Goal: Communication & Community: Connect with others

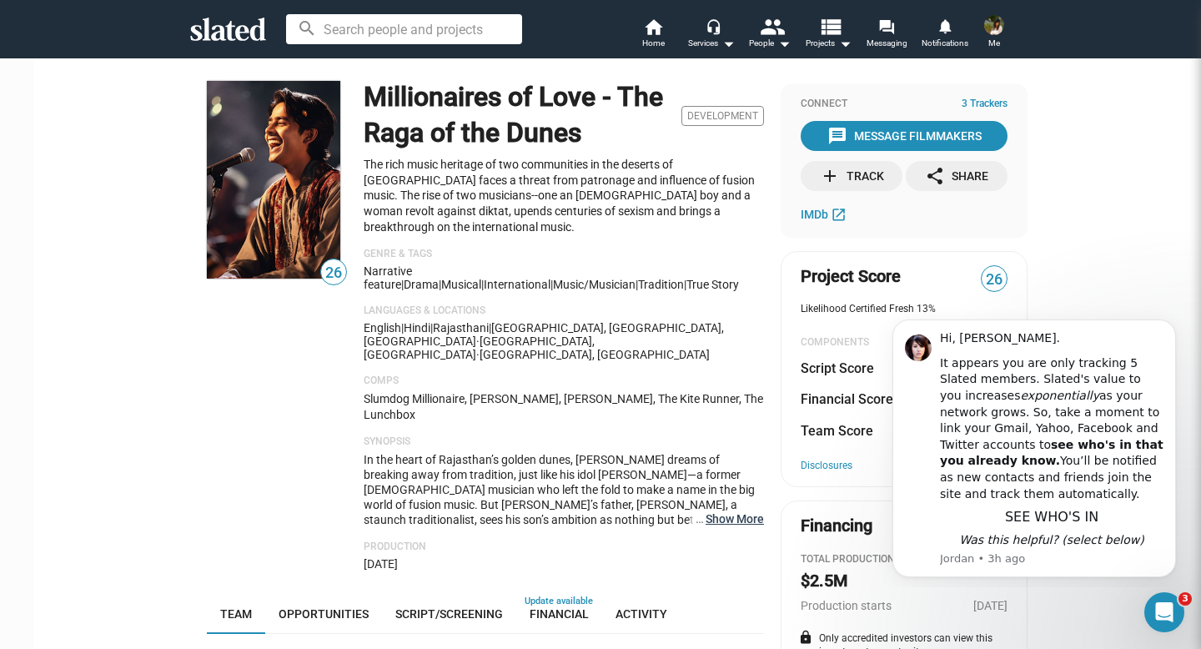
click at [717, 511] on button "… Show More" at bounding box center [735, 518] width 58 height 15
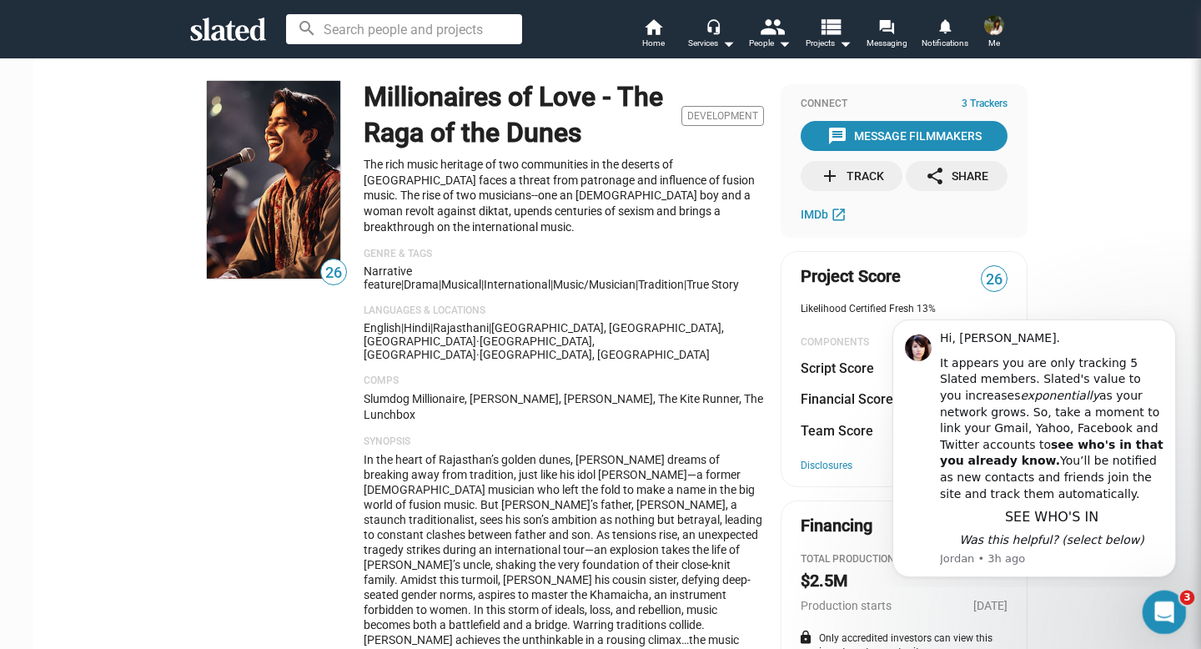
click at [1154, 610] on icon "Open Intercom Messenger" at bounding box center [1162, 610] width 28 height 28
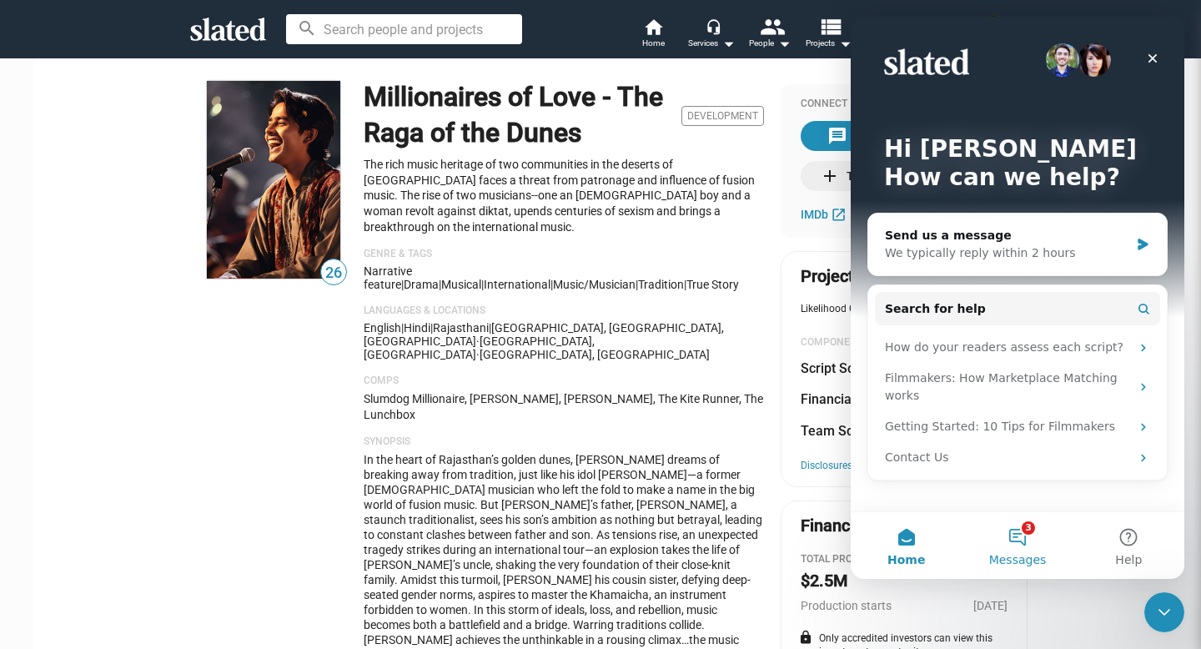
click at [1027, 541] on button "3 Messages" at bounding box center [1017, 545] width 111 height 67
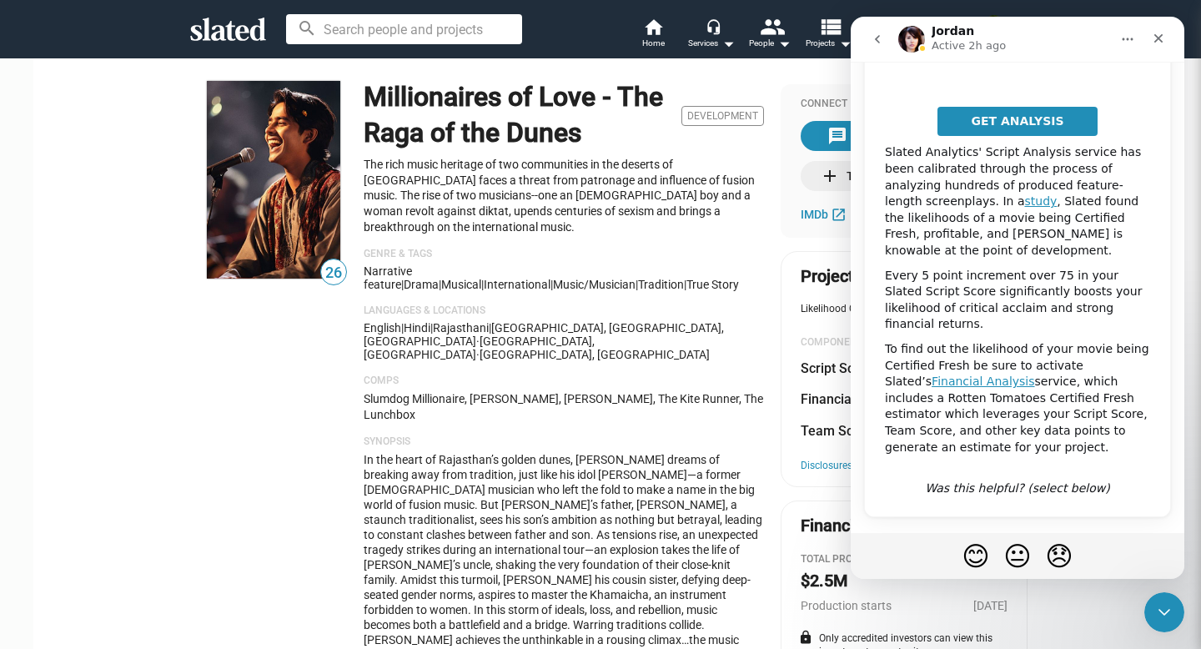
scroll to position [314, 0]
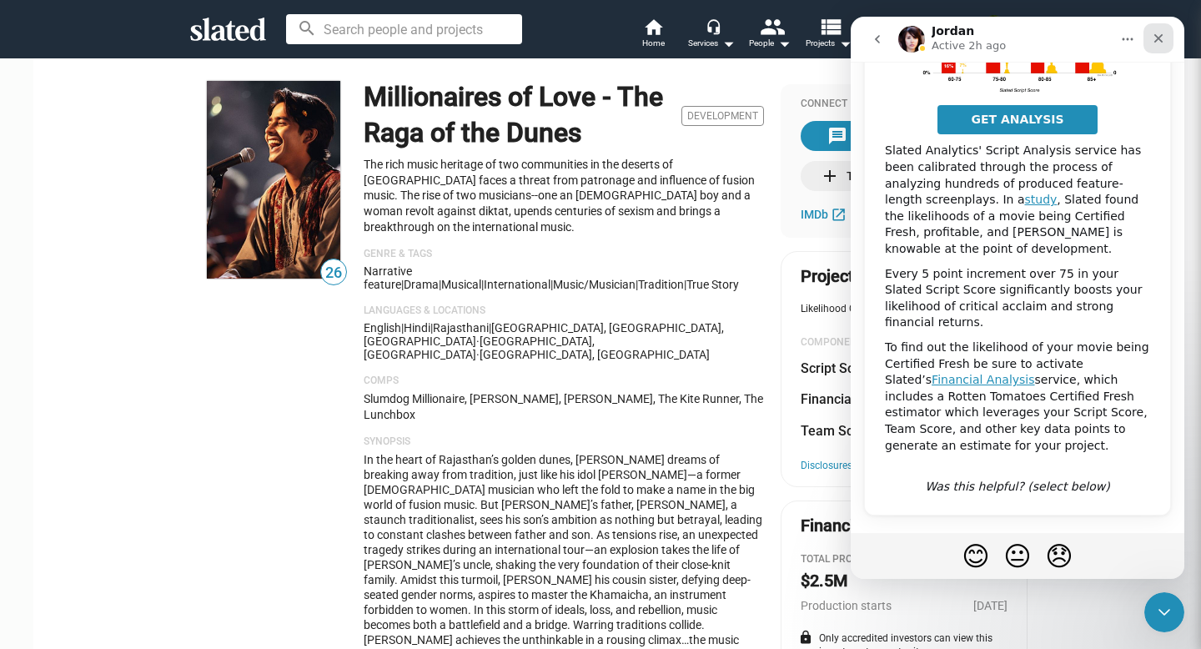
click at [1157, 35] on icon "Close" at bounding box center [1158, 38] width 13 height 13
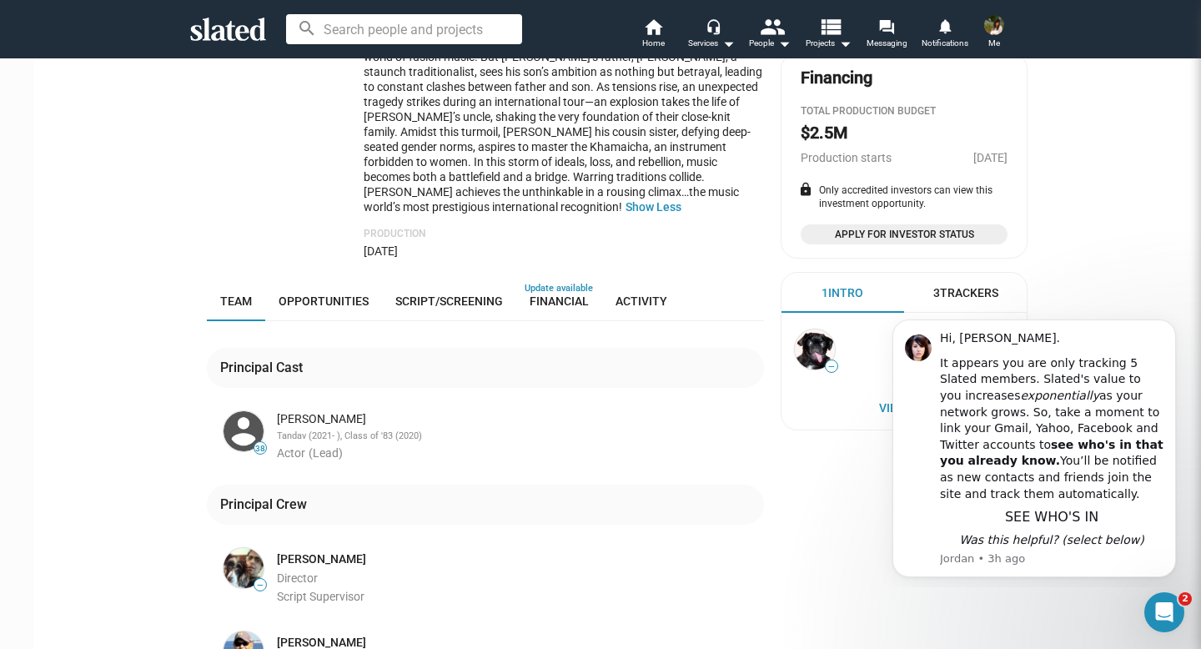
scroll to position [517, 0]
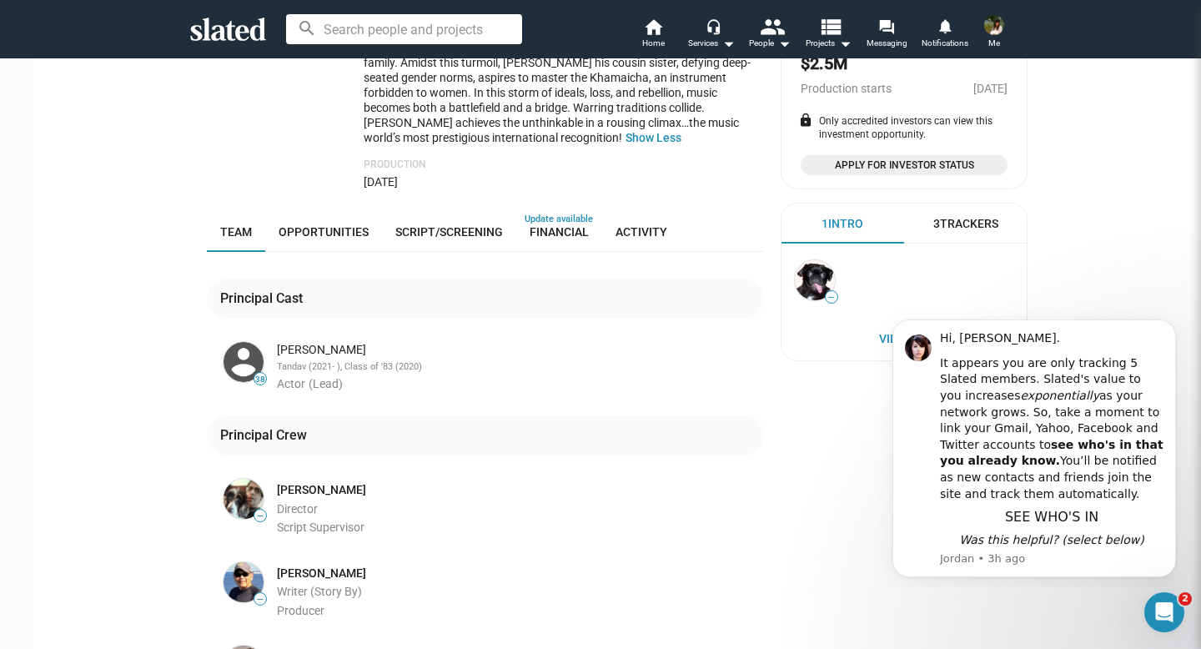
click at [309, 342] on div "Anup Soni" at bounding box center [519, 350] width 484 height 16
drag, startPoint x: 264, startPoint y: 293, endPoint x: 326, endPoint y: 294, distance: 62.6
click at [326, 342] on div "Anup Soni" at bounding box center [519, 350] width 484 height 16
copy div "Anup Soni"
click at [318, 225] on span "Opportunities" at bounding box center [324, 231] width 90 height 13
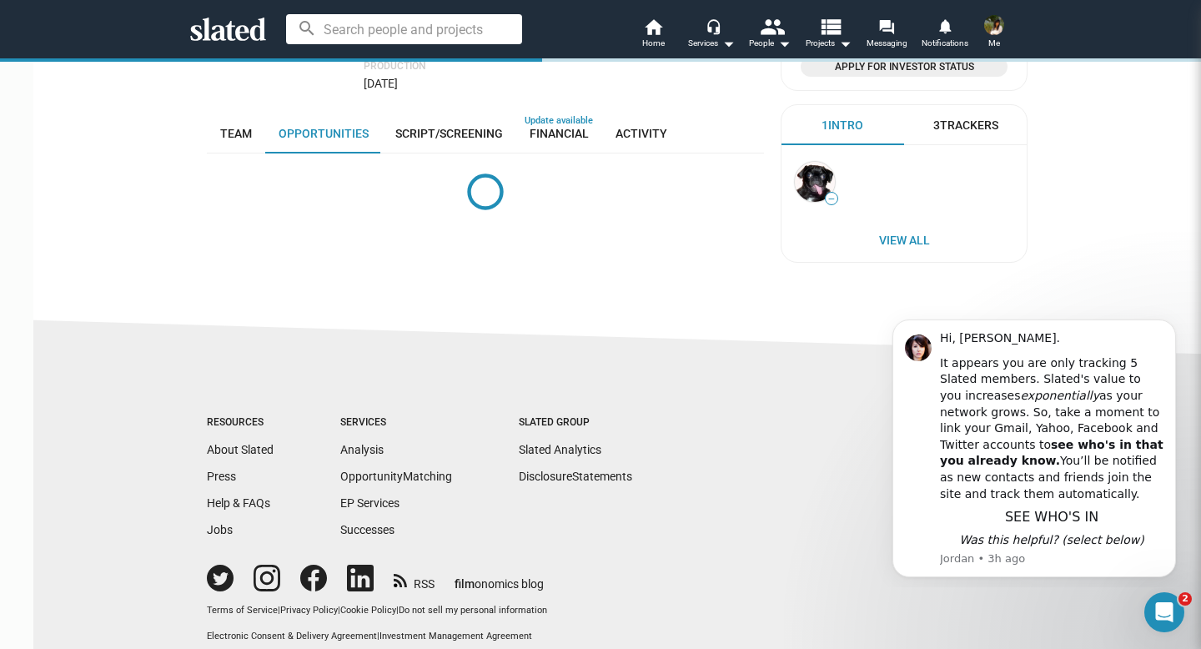
scroll to position [614, 0]
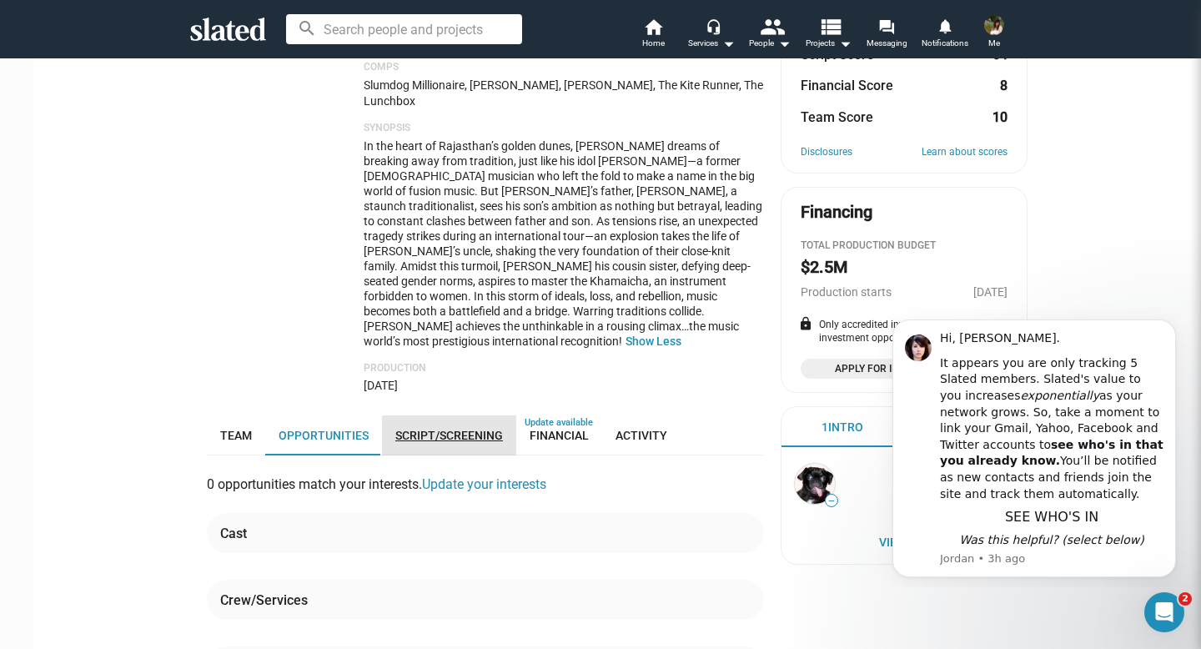
click at [403, 415] on link "Script/Screening" at bounding box center [449, 435] width 134 height 40
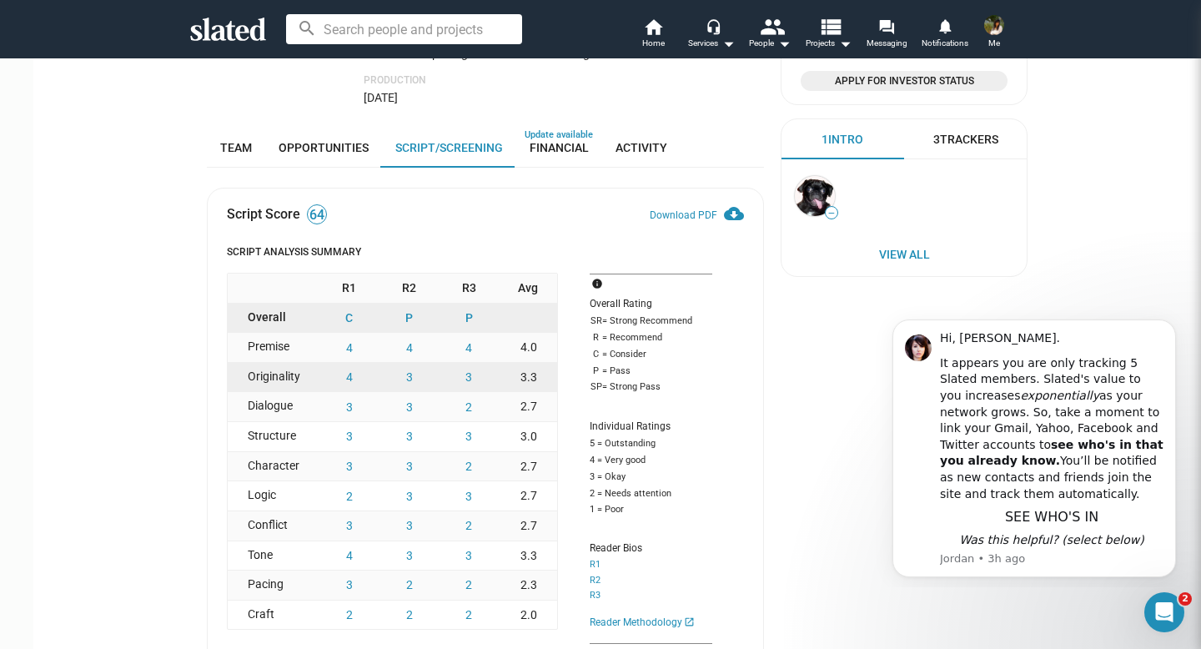
scroll to position [614, 0]
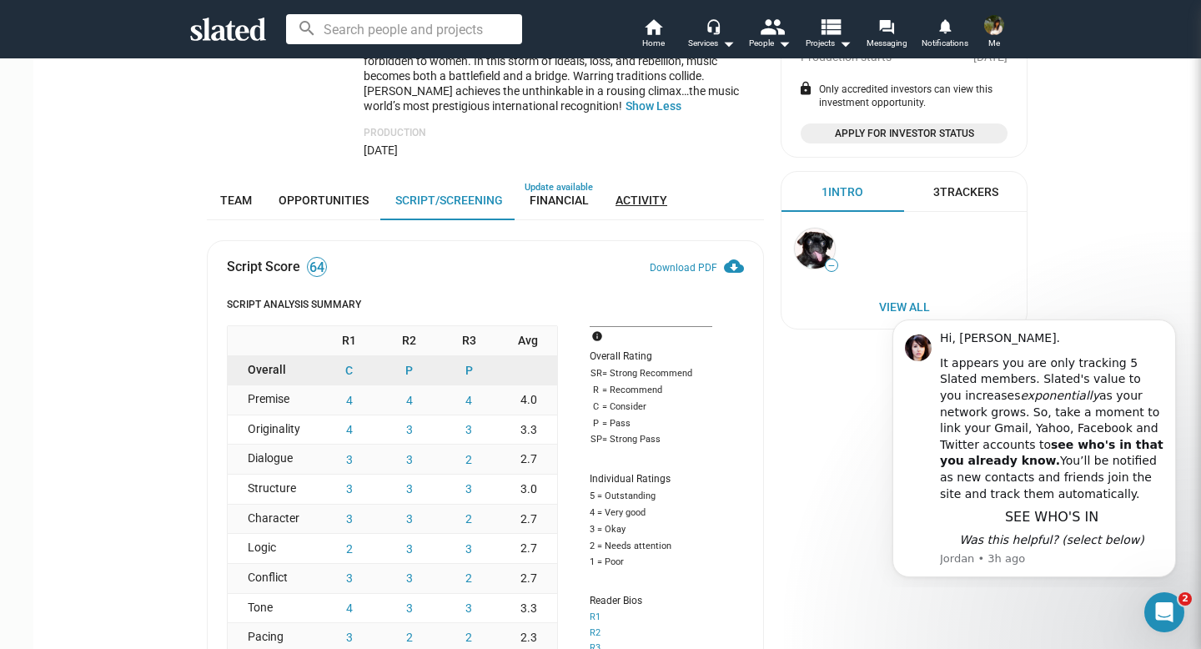
click at [635, 193] on span "Activity" at bounding box center [641, 199] width 52 height 13
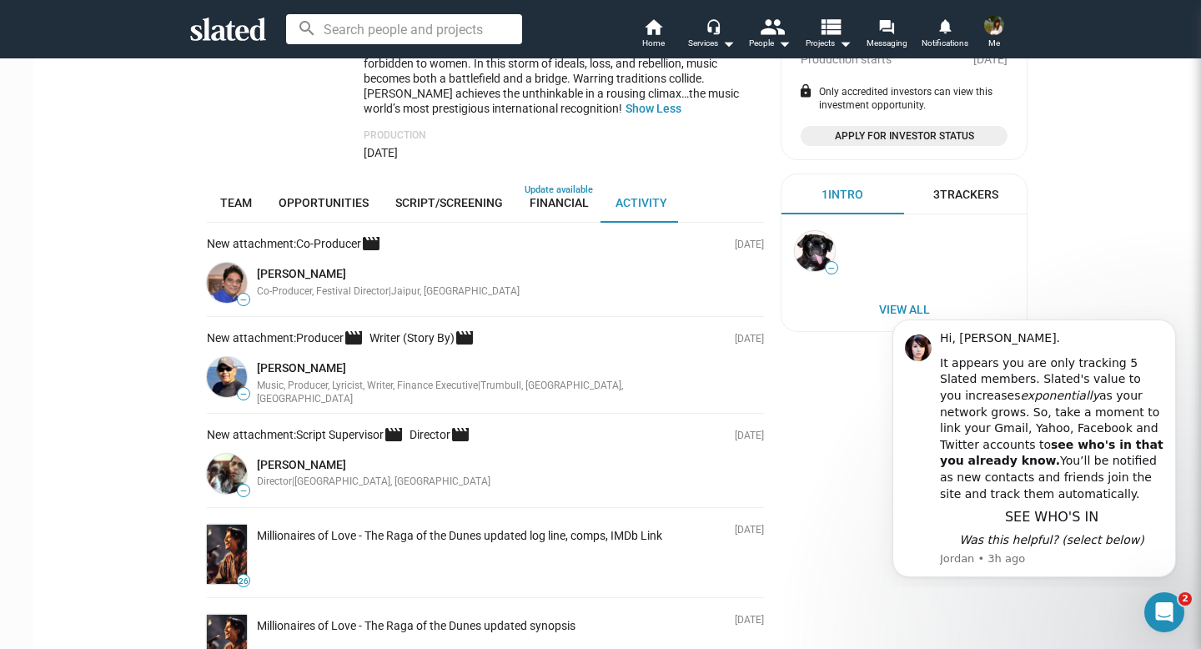
scroll to position [513, 0]
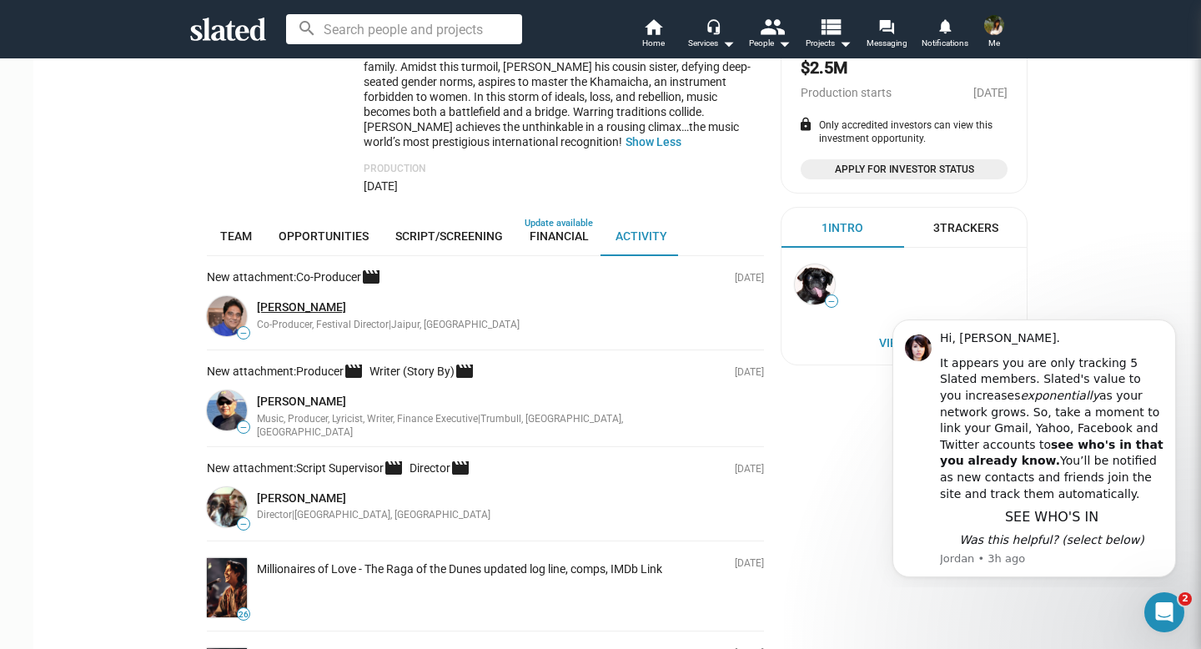
click at [314, 300] on link "[PERSON_NAME]" at bounding box center [301, 306] width 89 height 13
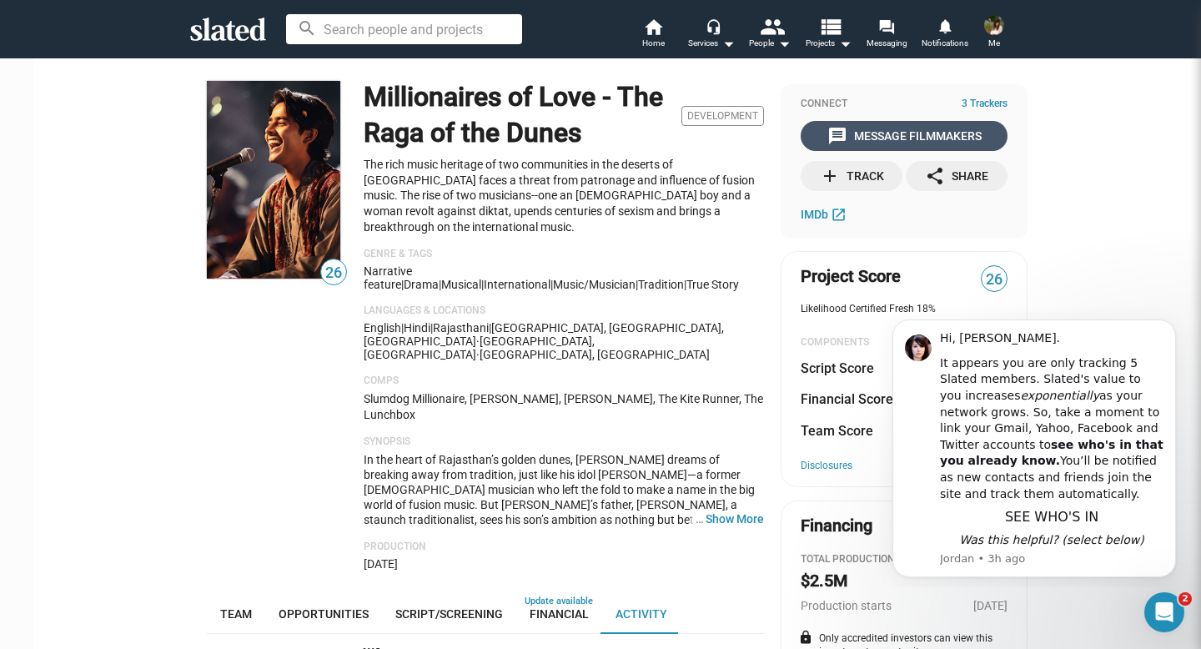
click at [889, 140] on div "message Message Filmmakers" at bounding box center [904, 136] width 154 height 30
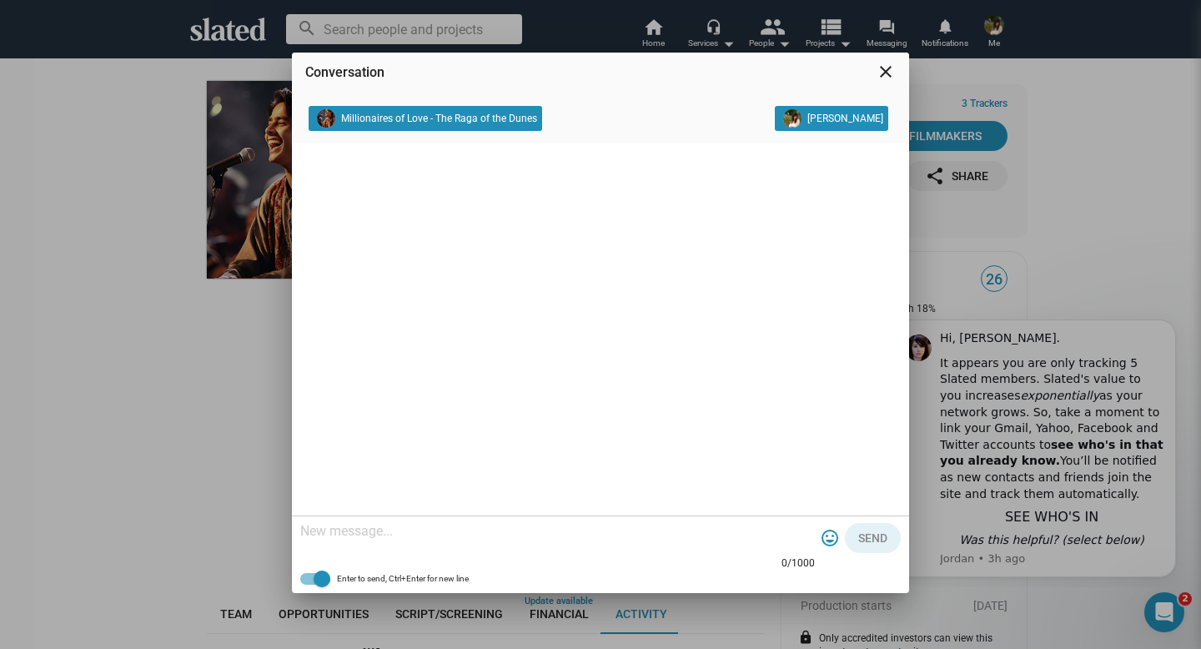
click at [881, 74] on mat-icon "close" at bounding box center [886, 72] width 20 height 20
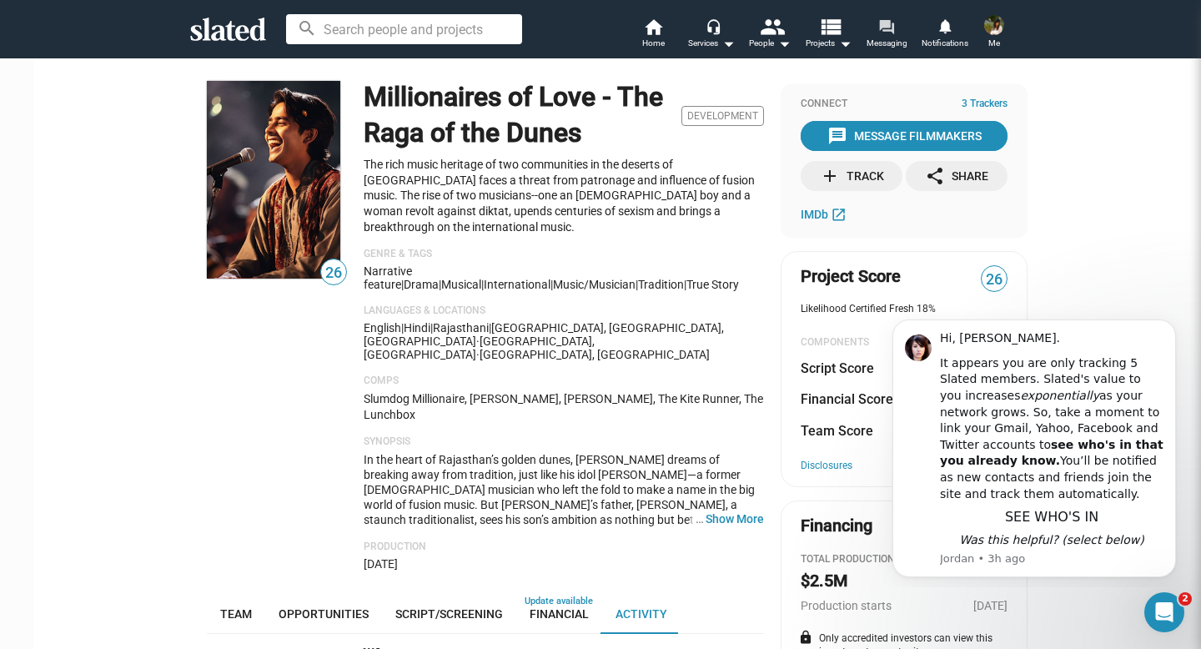
click at [885, 40] on span "Messaging" at bounding box center [886, 43] width 41 height 20
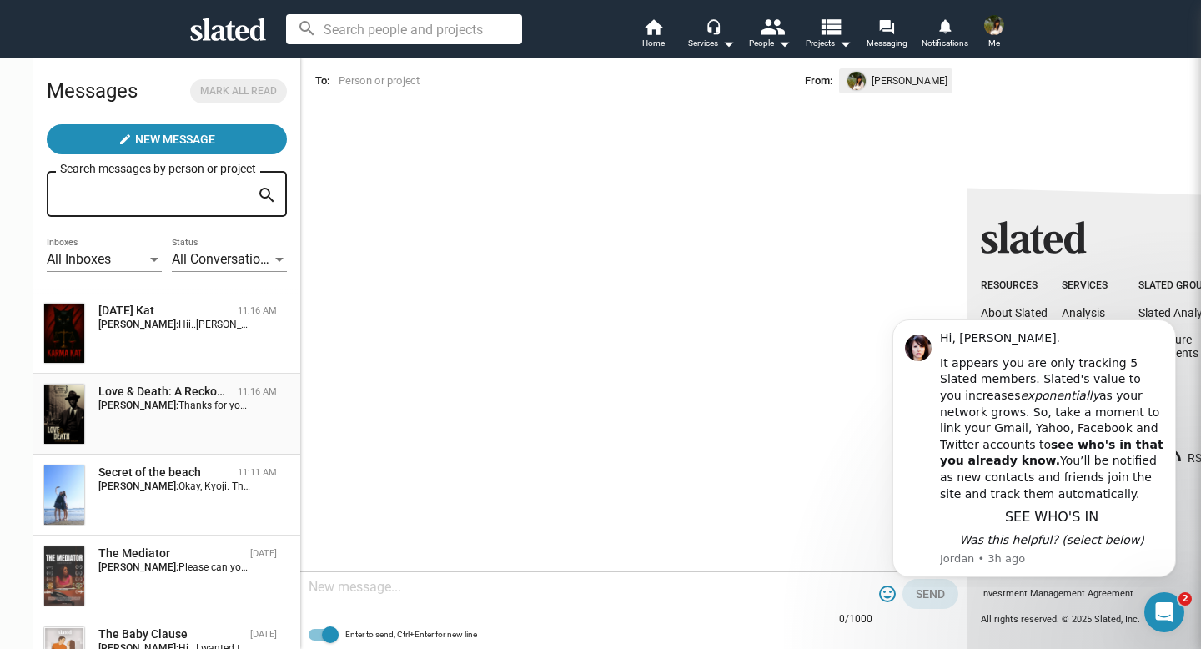
click at [178, 404] on span "Thanks for your reply. I appreciate your response. Please let me know your best…" at bounding box center [628, 405] width 901 height 12
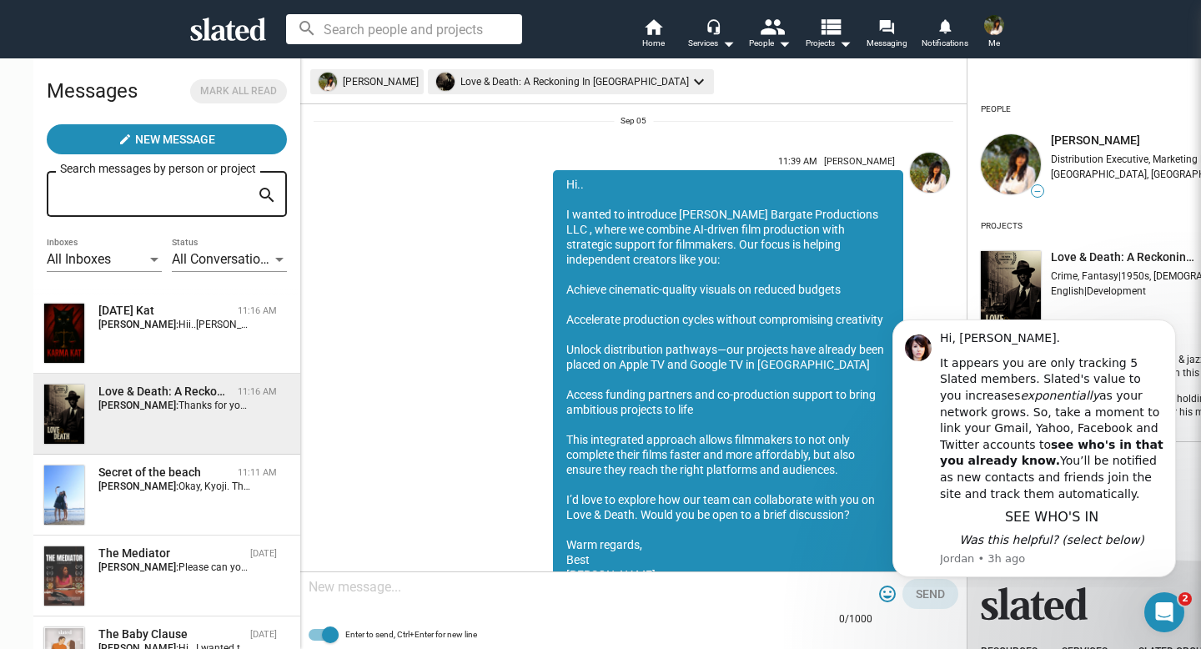
scroll to position [719, 0]
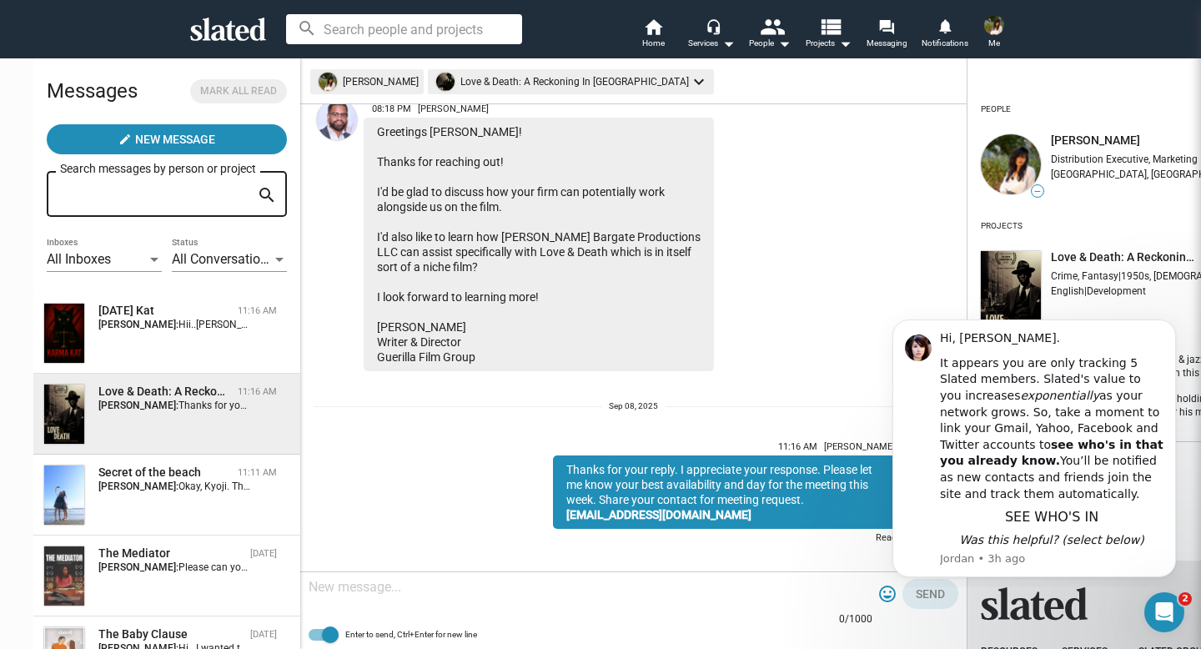
drag, startPoint x: 534, startPoint y: 184, endPoint x: 650, endPoint y: 375, distance: 223.4
click at [650, 375] on sl-generic-infinite-scroll "11:39 AM Esha Bargate Hi.. I wanted to introduce Esha Bargate Productions LLC ,…" at bounding box center [633, 337] width 666 height 467
click at [670, 361] on sl-generic-infinite-scroll "11:39 AM Esha Bargate Hi.. I wanted to introduce Esha Bargate Productions LLC ,…" at bounding box center [633, 337] width 666 height 467
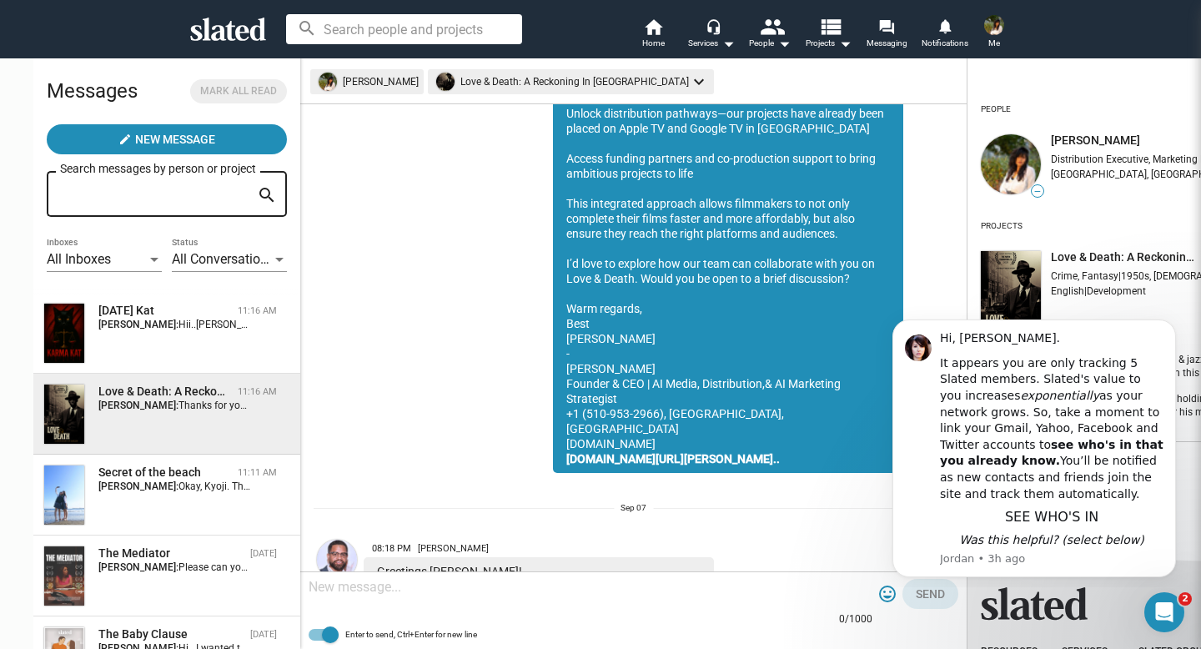
scroll to position [331, 0]
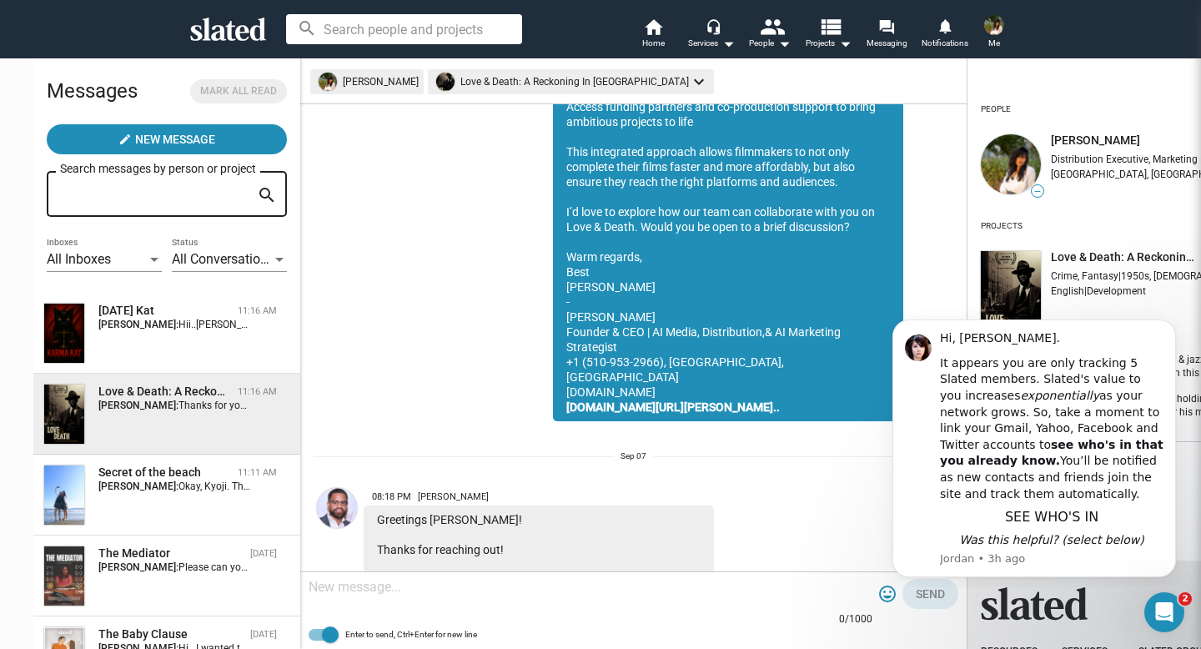
drag, startPoint x: 535, startPoint y: 127, endPoint x: 766, endPoint y: 394, distance: 354.1
click at [766, 394] on div "Hi.. I wanted to introduce Esha Bargate Productions LLC , where we combine AI-d…" at bounding box center [728, 151] width 350 height 539
copy div "Hi.. I wanted to introduce Esha Bargate Productions LLC , where we combine AI-d…"
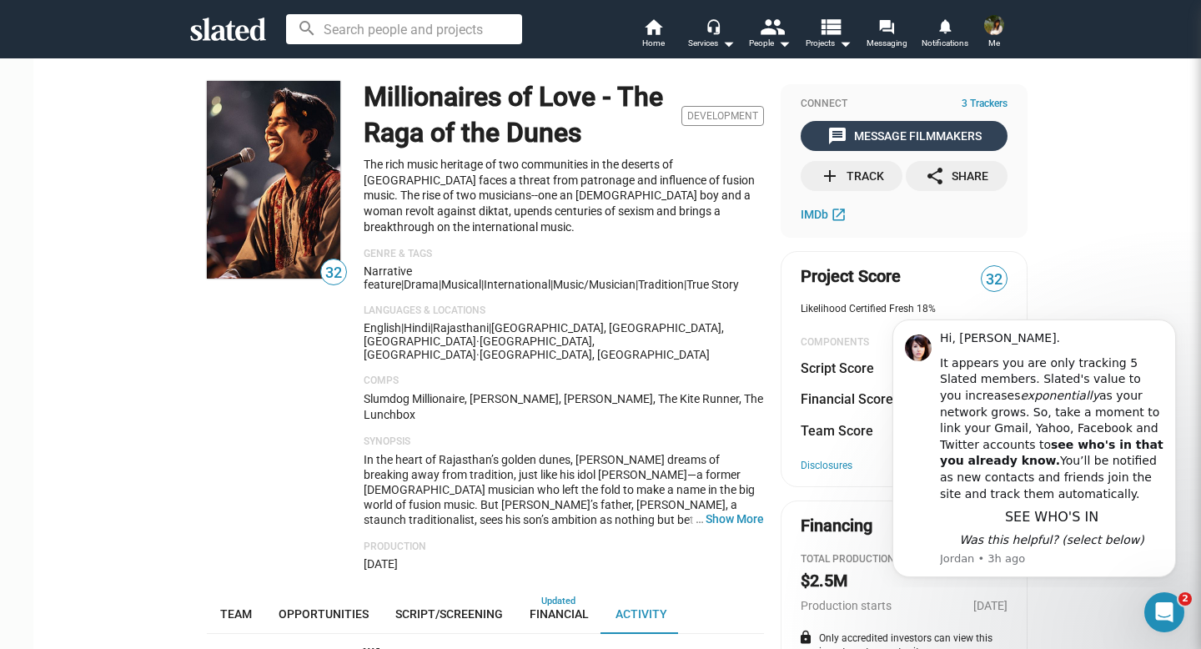
click at [871, 143] on div "message Message Filmmakers" at bounding box center [904, 136] width 154 height 30
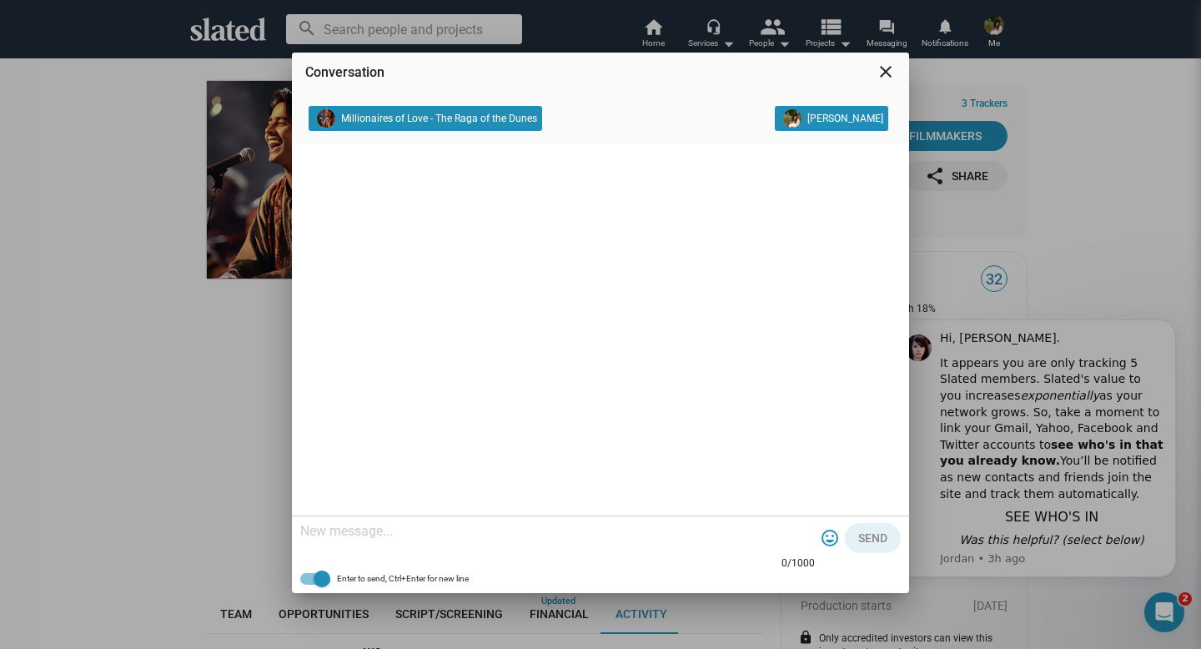
click at [436, 536] on textarea at bounding box center [557, 531] width 515 height 17
paste textarea "Hi.. I wanted to introduce Esha Bargate Productions LLC , where we combine AI-d…"
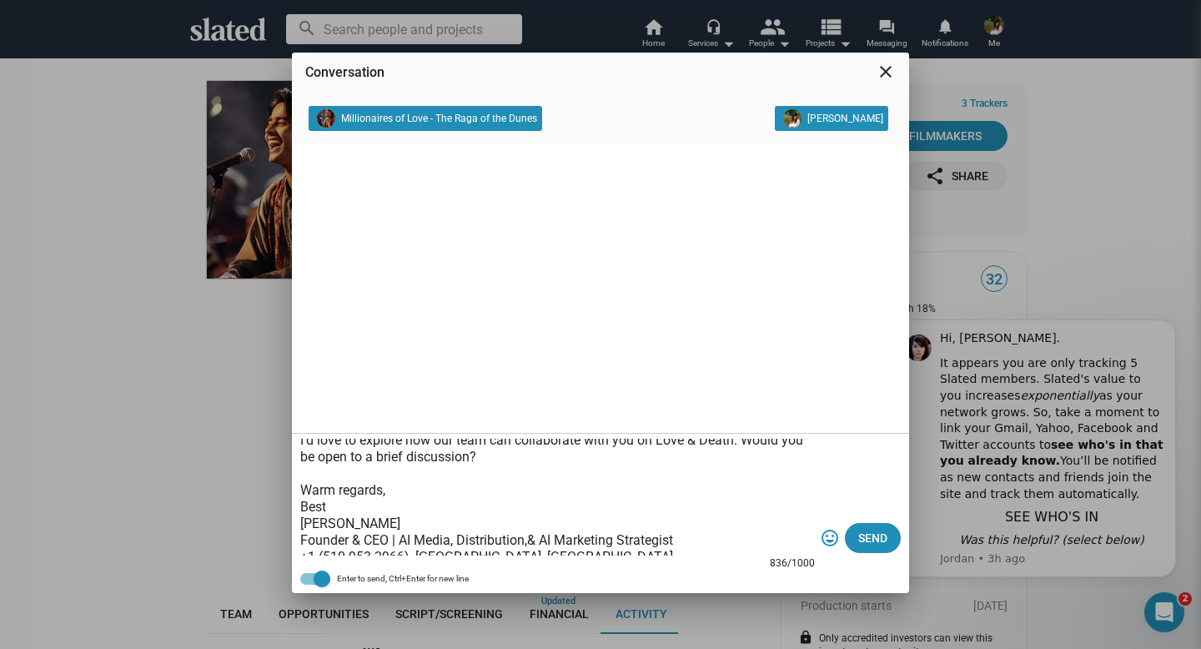
scroll to position [300, 0]
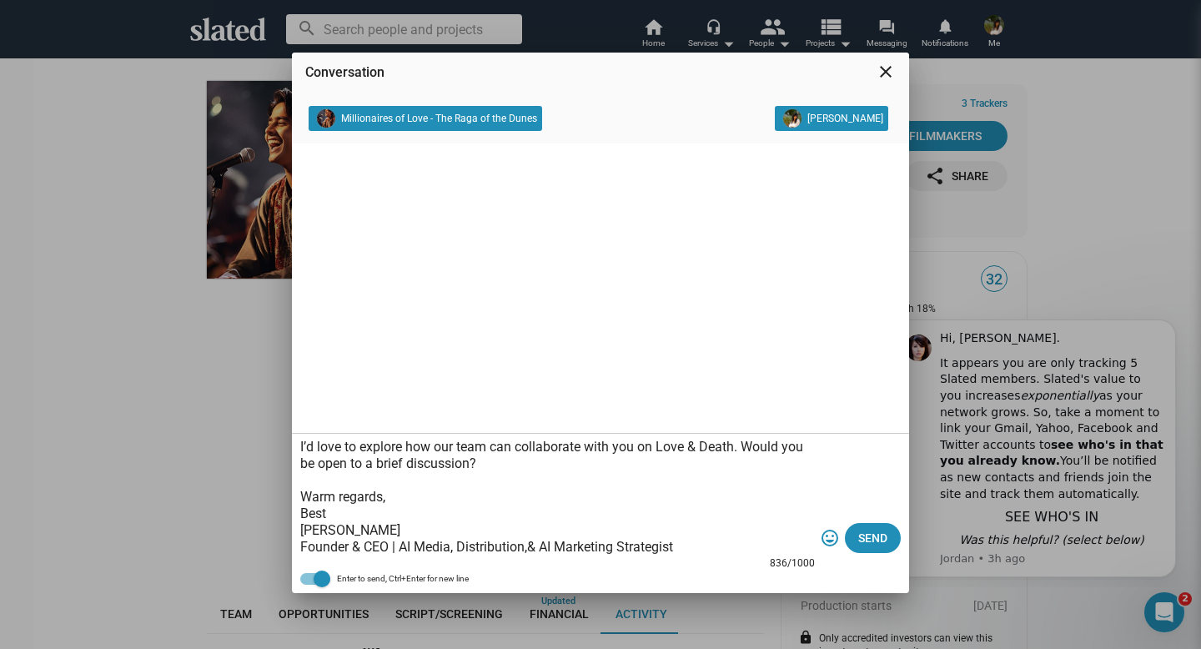
drag, startPoint x: 304, startPoint y: 494, endPoint x: 447, endPoint y: 500, distance: 143.6
click at [447, 500] on textarea "Hi.. I wanted to introduce Esha Bargate Productions LLC , where we combine AI-d…" at bounding box center [557, 497] width 515 height 117
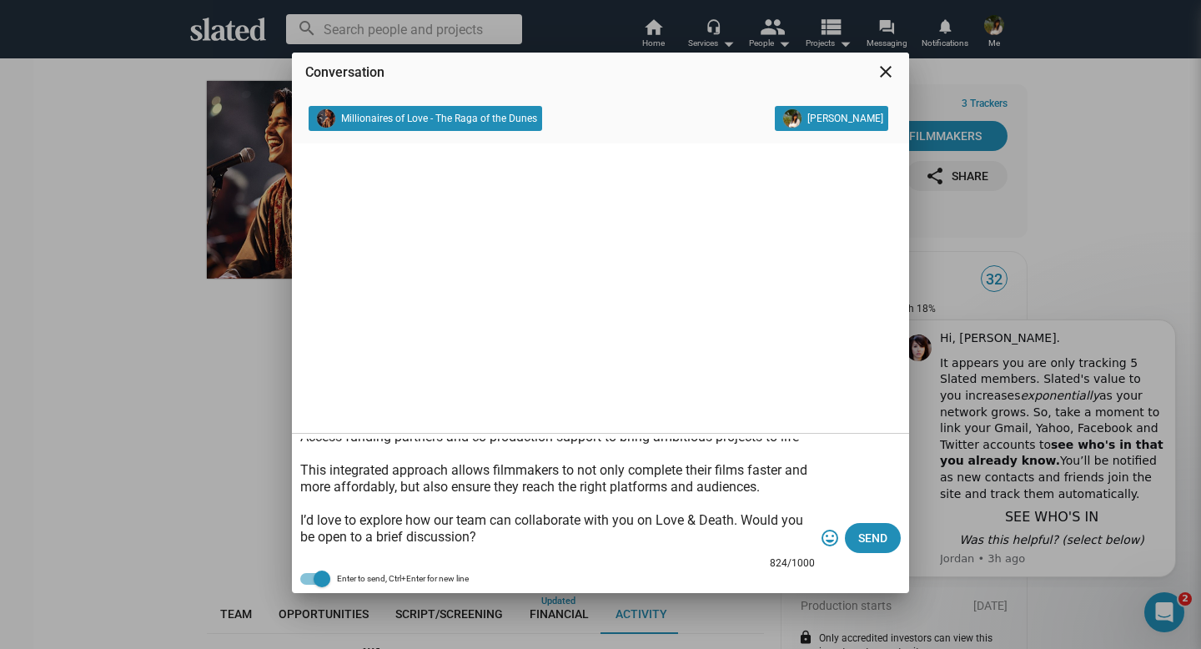
scroll to position [221, 0]
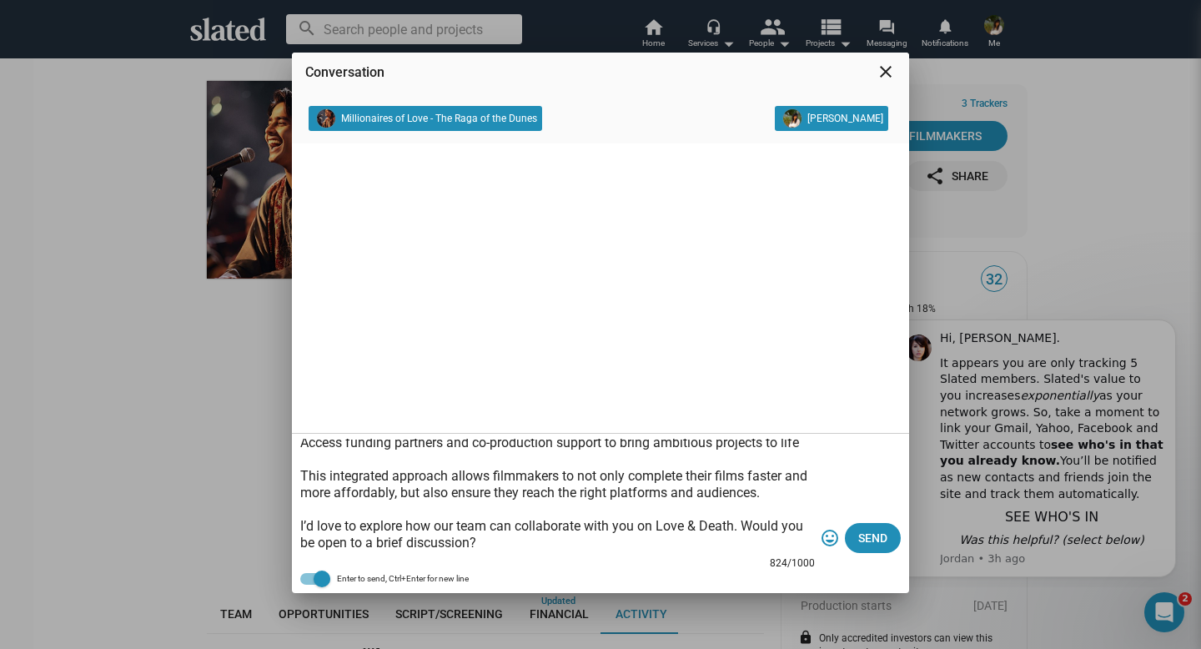
drag, startPoint x: 658, startPoint y: 527, endPoint x: 735, endPoint y: 525, distance: 76.7
click at [735, 525] on textarea "Hi.. I wanted to introduce Esha Bargate Productions LLC , where we combine AI-d…" at bounding box center [557, 497] width 515 height 117
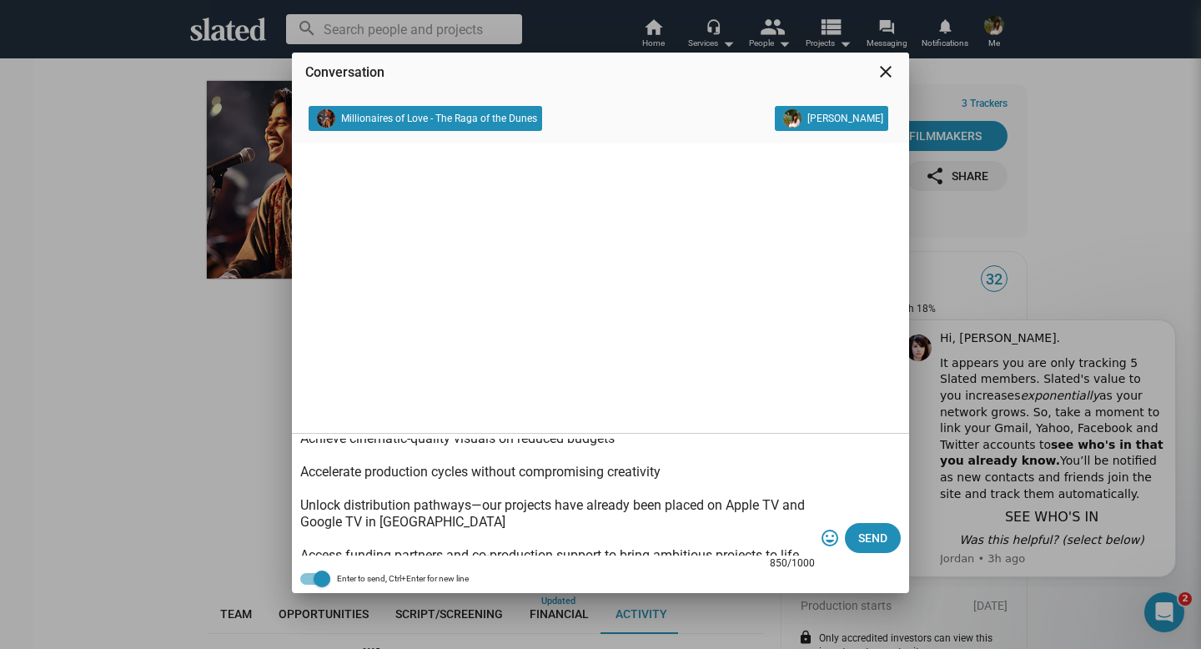
scroll to position [96, 0]
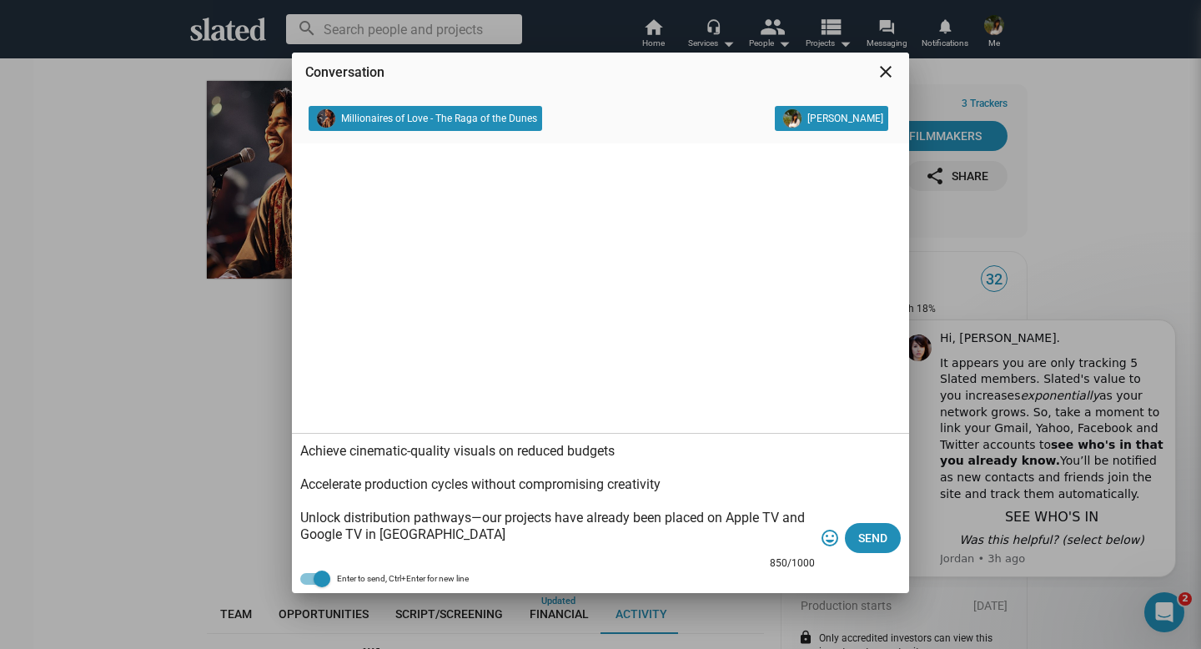
click at [616, 455] on textarea "Hi.. I wanted to introduce Esha Bargate Productions LLC , where we combine AI-d…" at bounding box center [557, 497] width 515 height 117
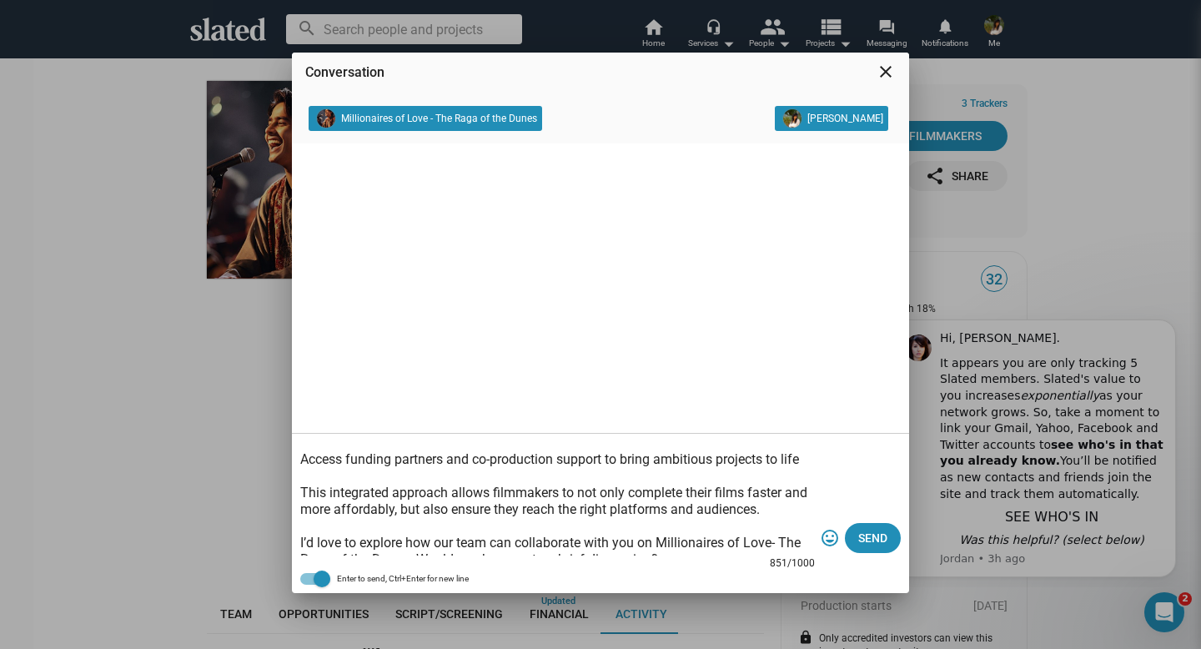
scroll to position [208, 0]
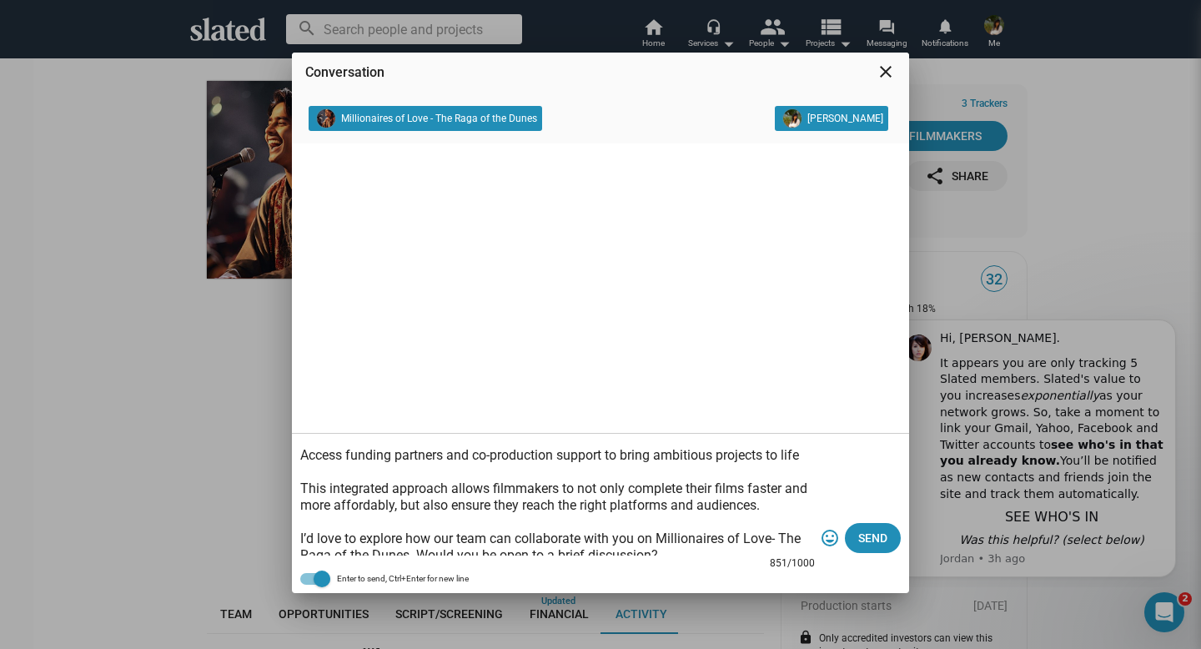
click at [806, 454] on textarea "Hi.. I wanted to introduce Esha Bargate Productions LLC , where we combine AI-d…" at bounding box center [557, 497] width 515 height 117
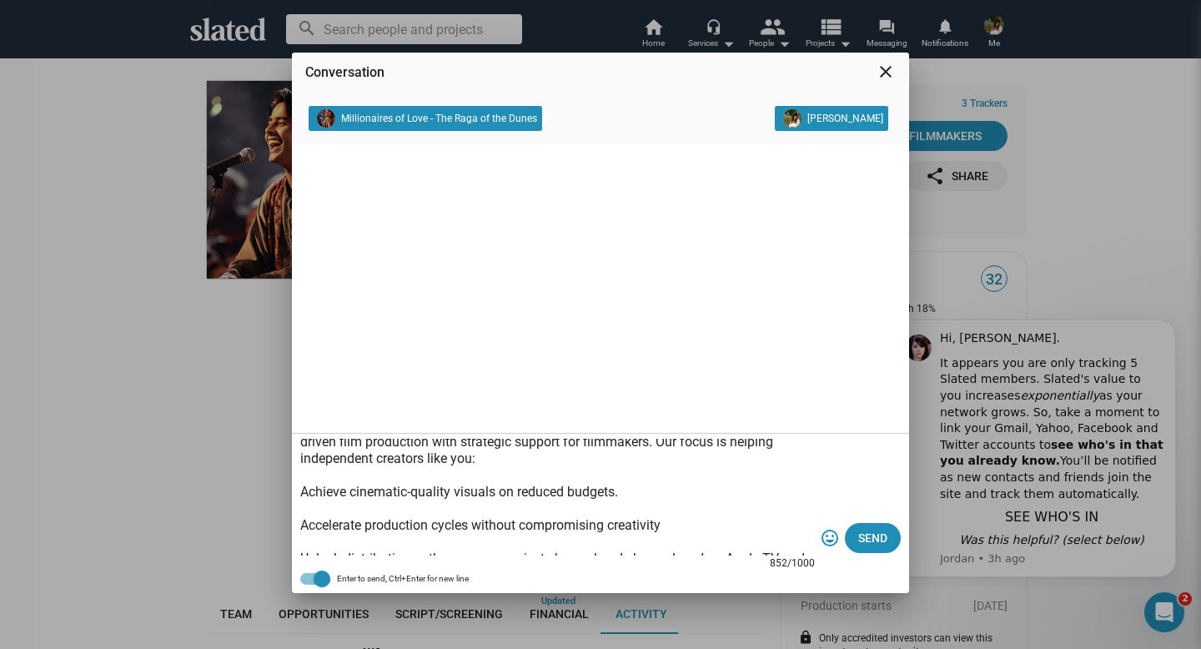
scroll to position [36, 0]
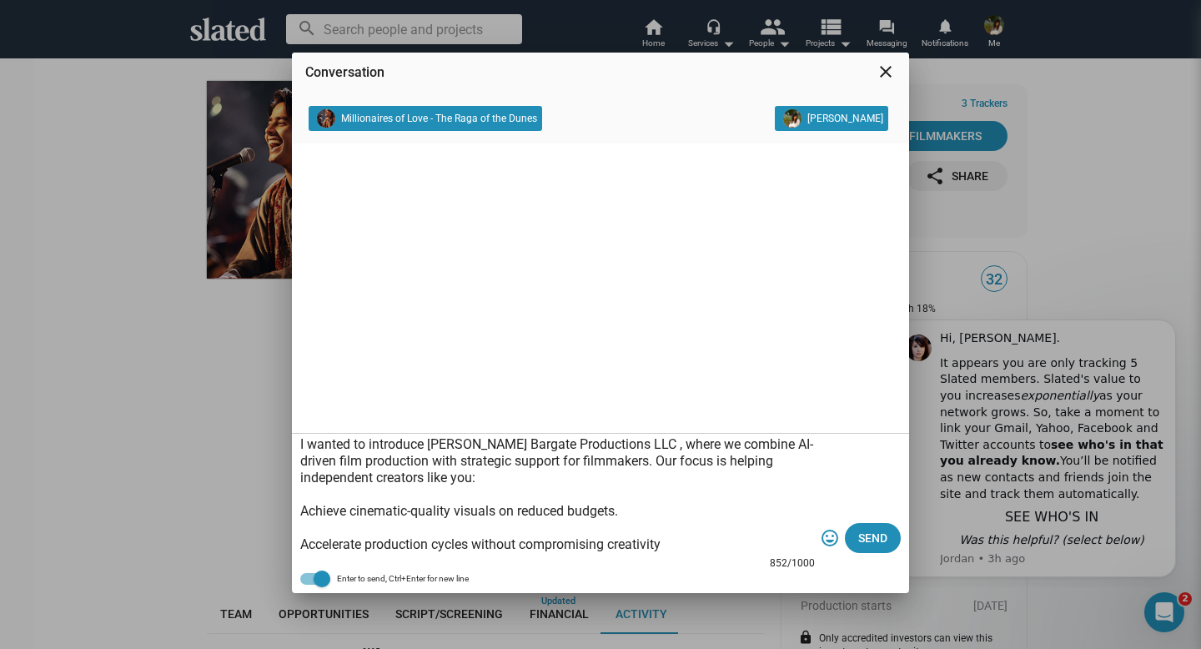
click at [298, 508] on div "Hi.. I wanted to introduce Esha Bargate Productions LLC , where we combine AI-d…" at bounding box center [600, 513] width 617 height 159
click at [301, 510] on textarea "Hi.. I wanted to introduce Esha Bargate Productions LLC , where we combine AI-d…" at bounding box center [557, 497] width 515 height 117
click at [304, 542] on textarea "Hi.. I wanted to introduce Esha Bargate Productions LLC , where we combine AI-d…" at bounding box center [557, 497] width 515 height 117
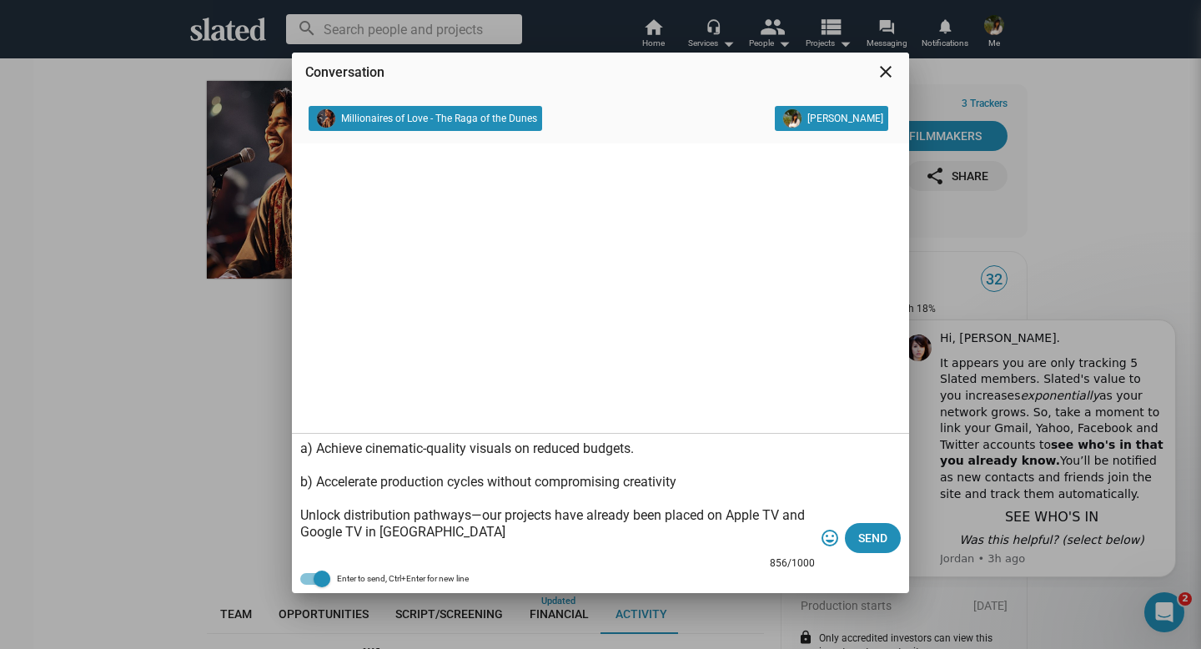
click at [301, 517] on textarea "Hi.. I wanted to introduce Esha Bargate Productions LLC , where we combine AI-d…" at bounding box center [557, 497] width 515 height 117
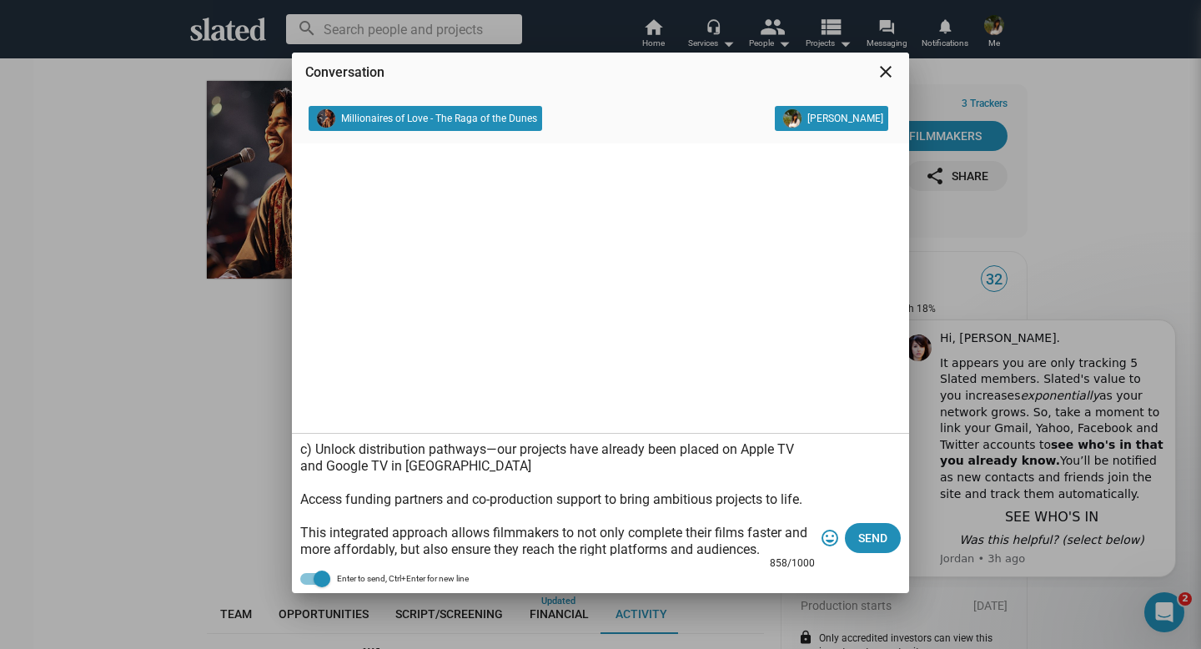
click at [304, 503] on textarea "Hi.. I wanted to introduce Esha Bargate Productions LLC , where we combine AI-d…" at bounding box center [557, 497] width 515 height 117
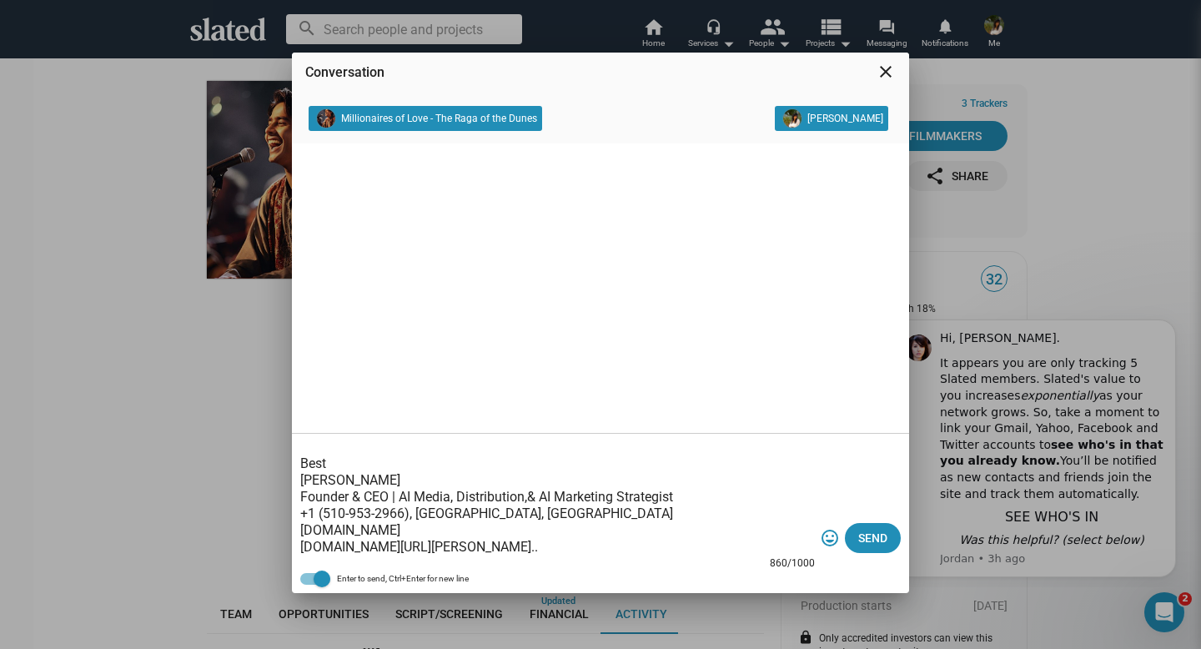
scroll to position [0, 0]
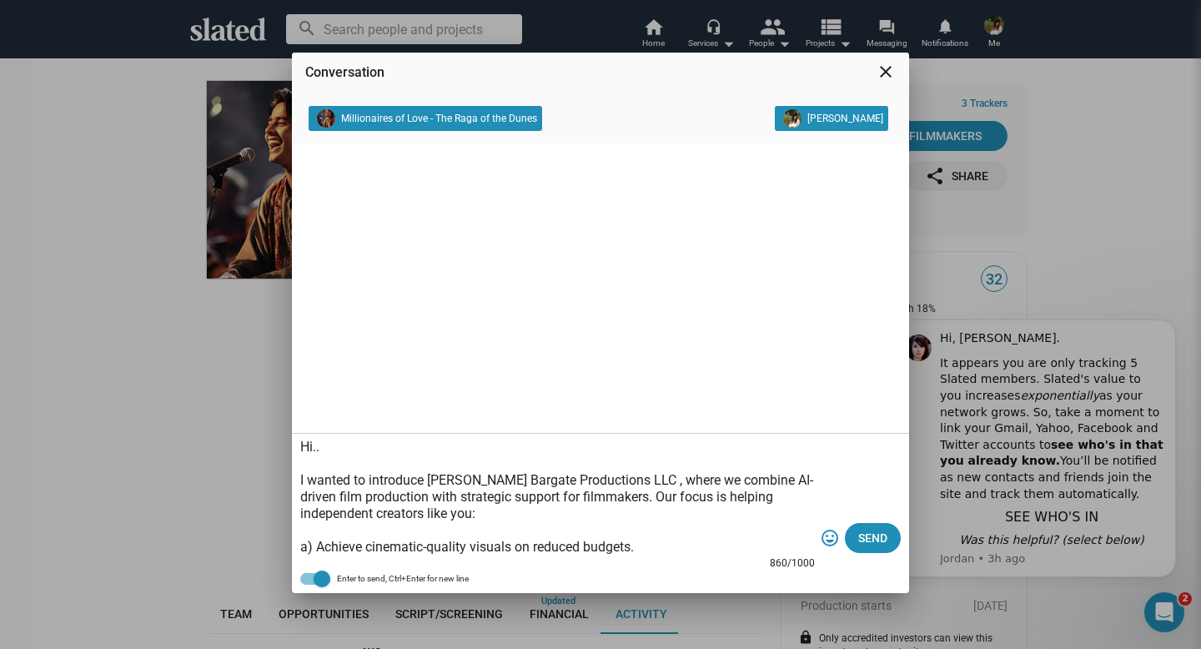
click at [359, 446] on textarea "Hi.. I wanted to introduce Esha Bargate Productions LLC , where we combine AI-d…" at bounding box center [557, 497] width 515 height 117
click at [302, 484] on textarea at bounding box center [557, 497] width 515 height 117
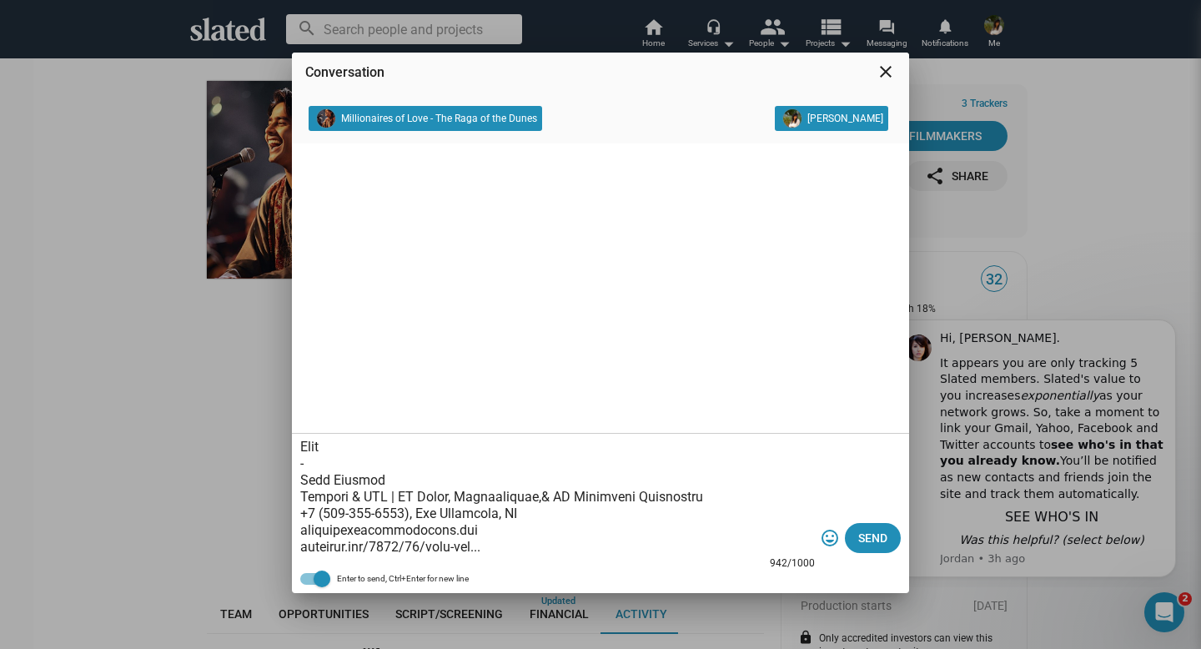
scroll to position [199, 0]
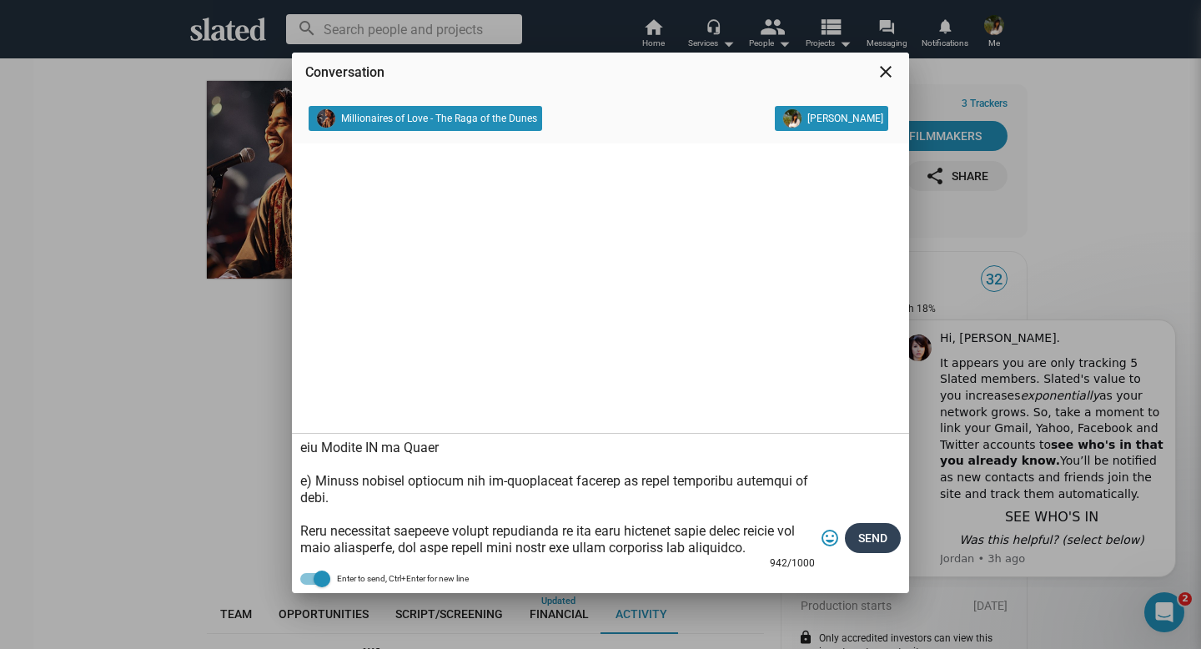
type textarea "Hi..Team Members, This is Esha Bargate, An Enterprenuer and Media Strategist fo…"
click at [873, 538] on span "Send" at bounding box center [872, 538] width 29 height 30
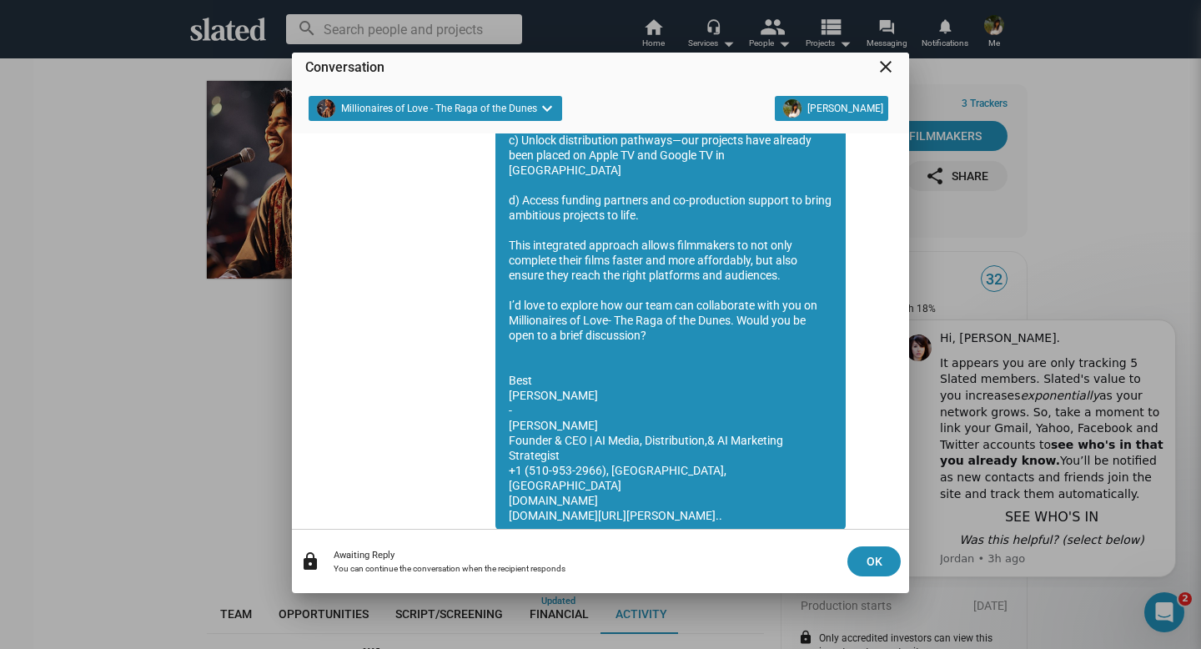
scroll to position [341, 0]
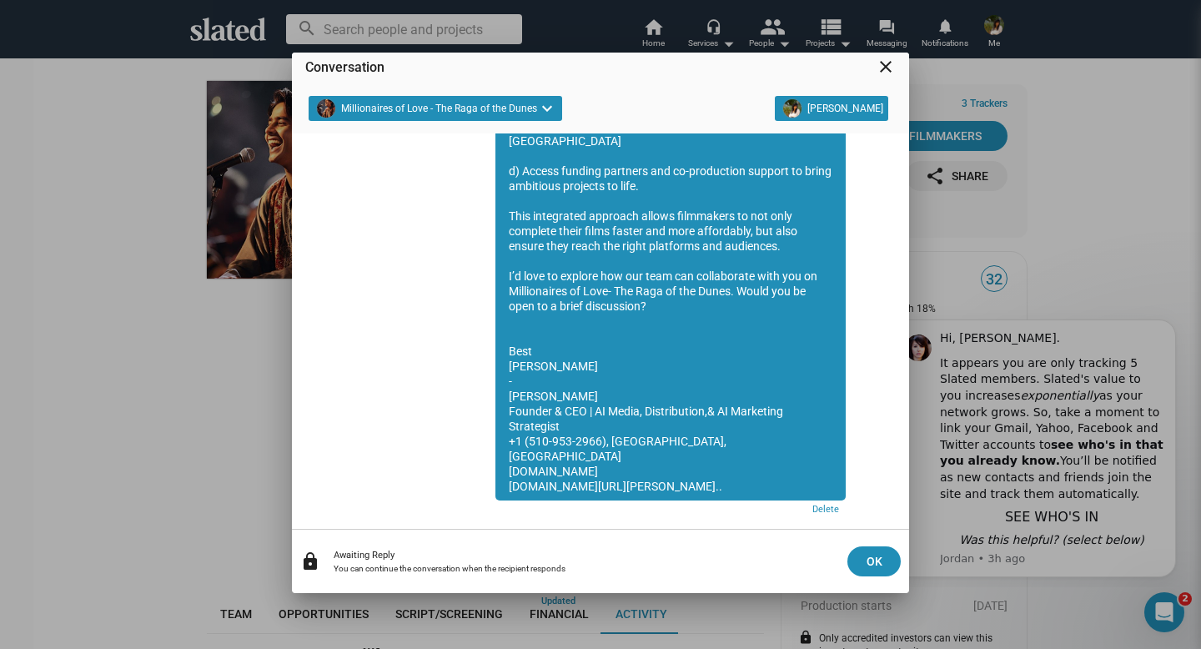
drag, startPoint x: 508, startPoint y: 229, endPoint x: 690, endPoint y: 454, distance: 288.7
click at [690, 454] on div "Hi..Team Members, This is Esha Bargate, An Enterprenuer and Media Strategist fo…" at bounding box center [670, 201] width 350 height 599
copy div "Hi..Team Members, This is Esha Bargate, An Enterprenuer and Media Strategist fo…"
click at [883, 67] on mat-icon "close" at bounding box center [886, 67] width 20 height 20
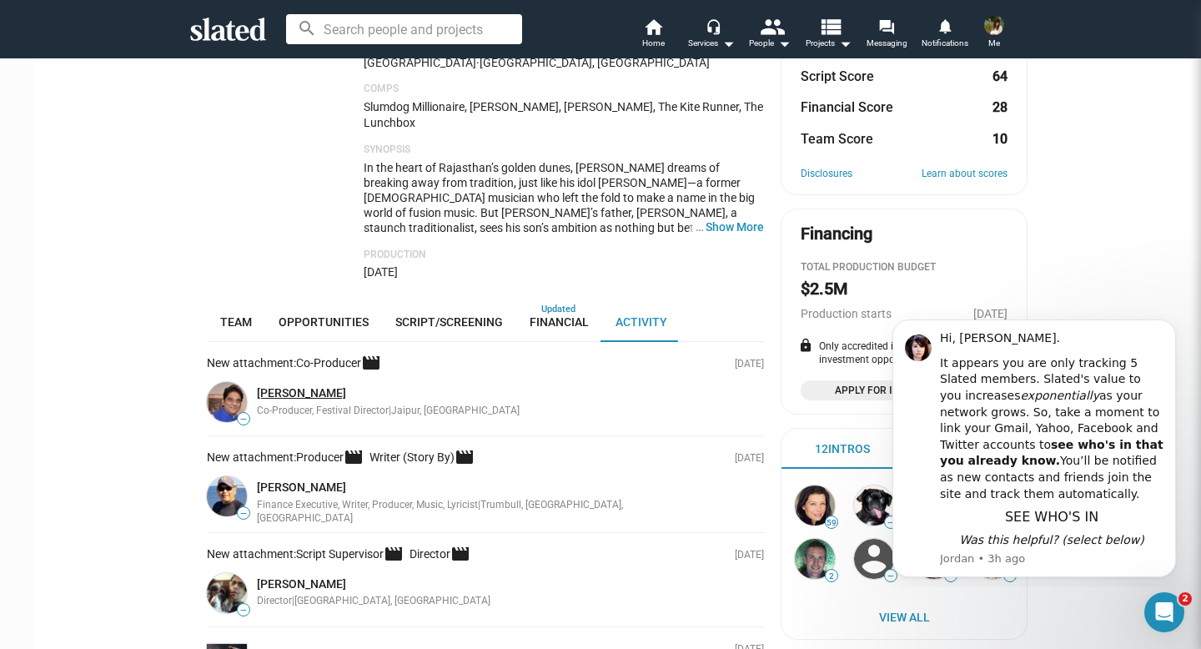
scroll to position [293, 0]
click at [290, 385] on link "[PERSON_NAME]" at bounding box center [301, 391] width 89 height 13
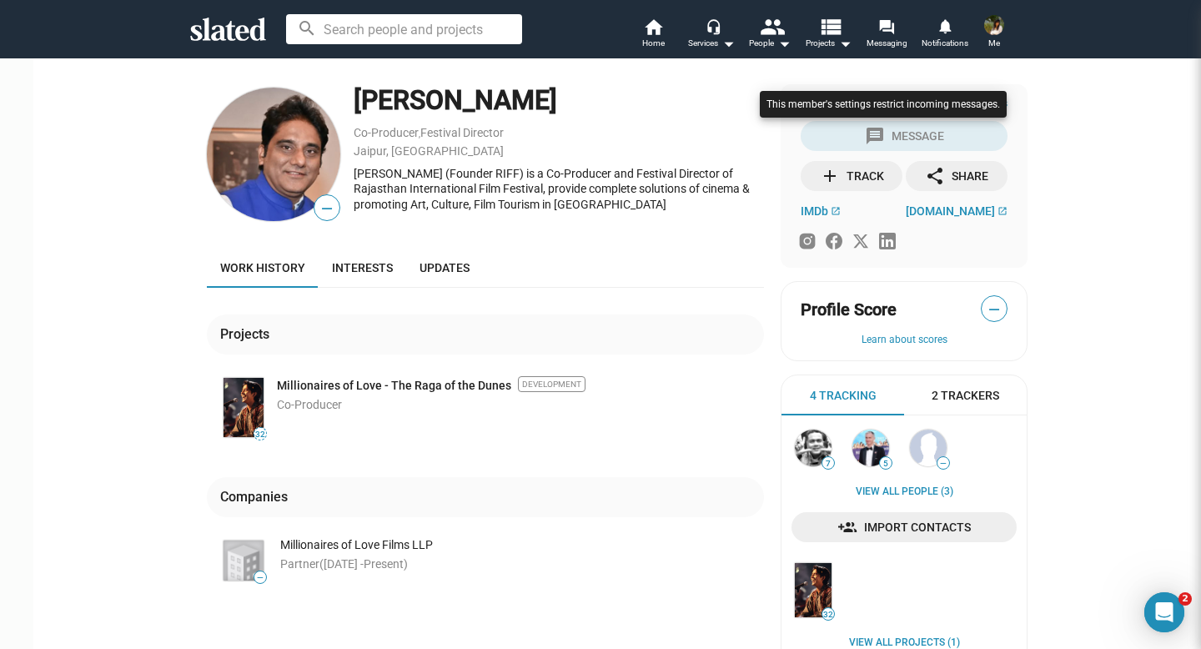
click at [875, 136] on div at bounding box center [883, 121] width 255 height 68
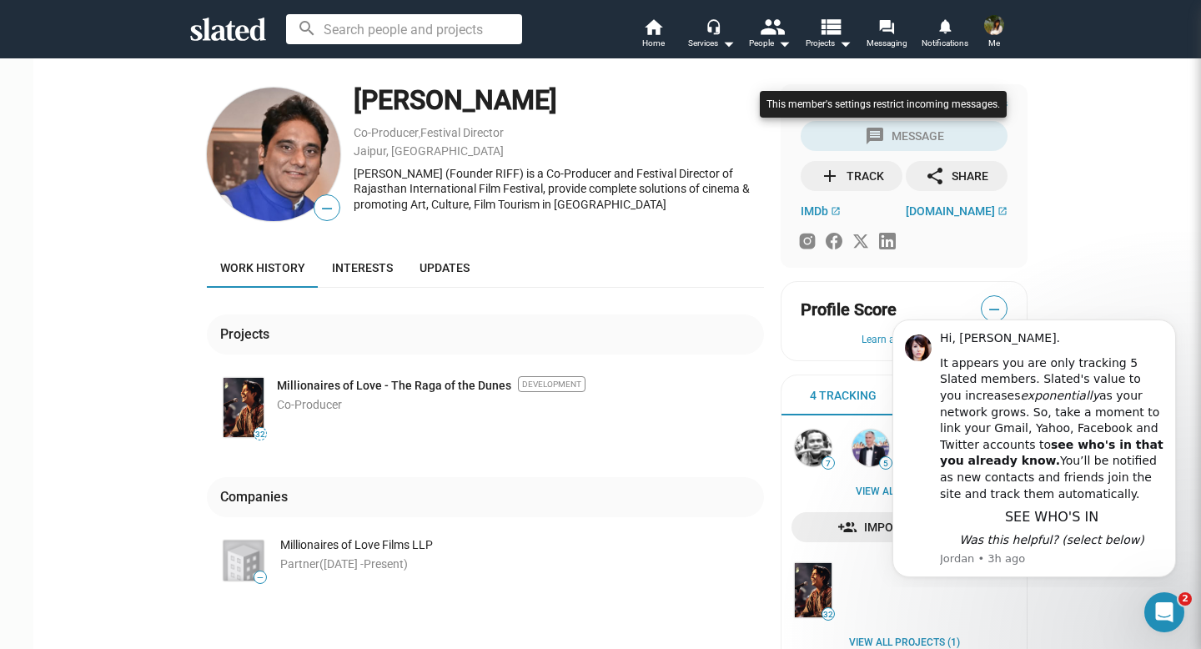
drag, startPoint x: 910, startPoint y: 121, endPoint x: 897, endPoint y: 133, distance: 17.7
click at [897, 134] on div at bounding box center [883, 121] width 255 height 68
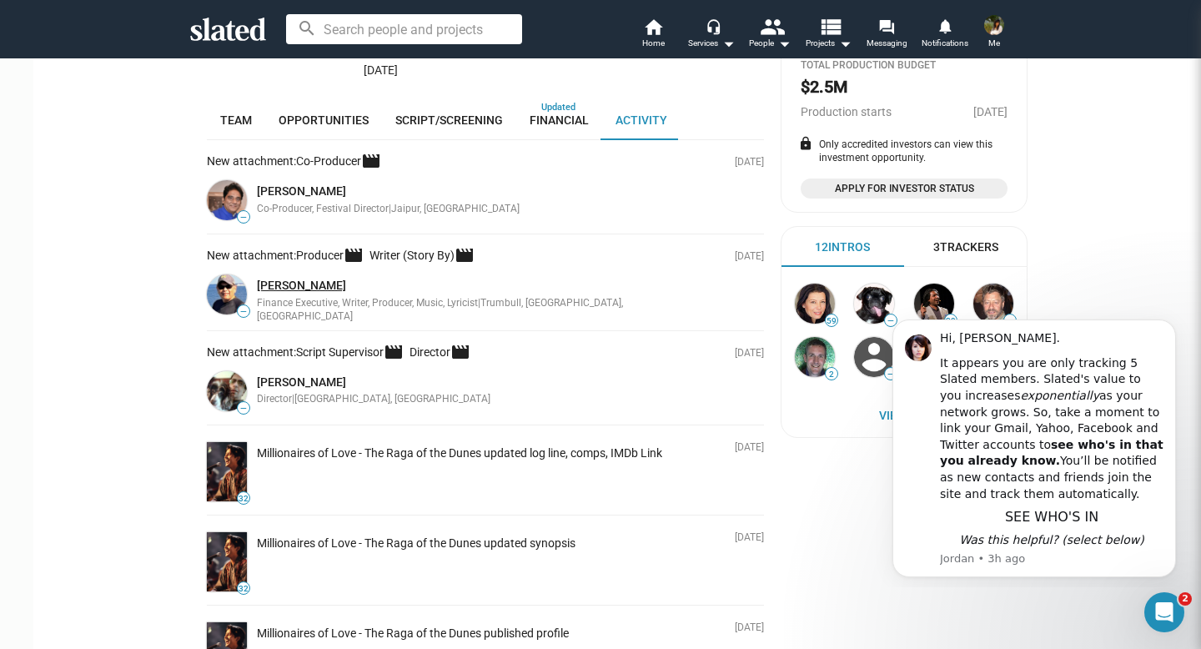
click at [309, 279] on link "[PERSON_NAME]" at bounding box center [301, 285] width 89 height 13
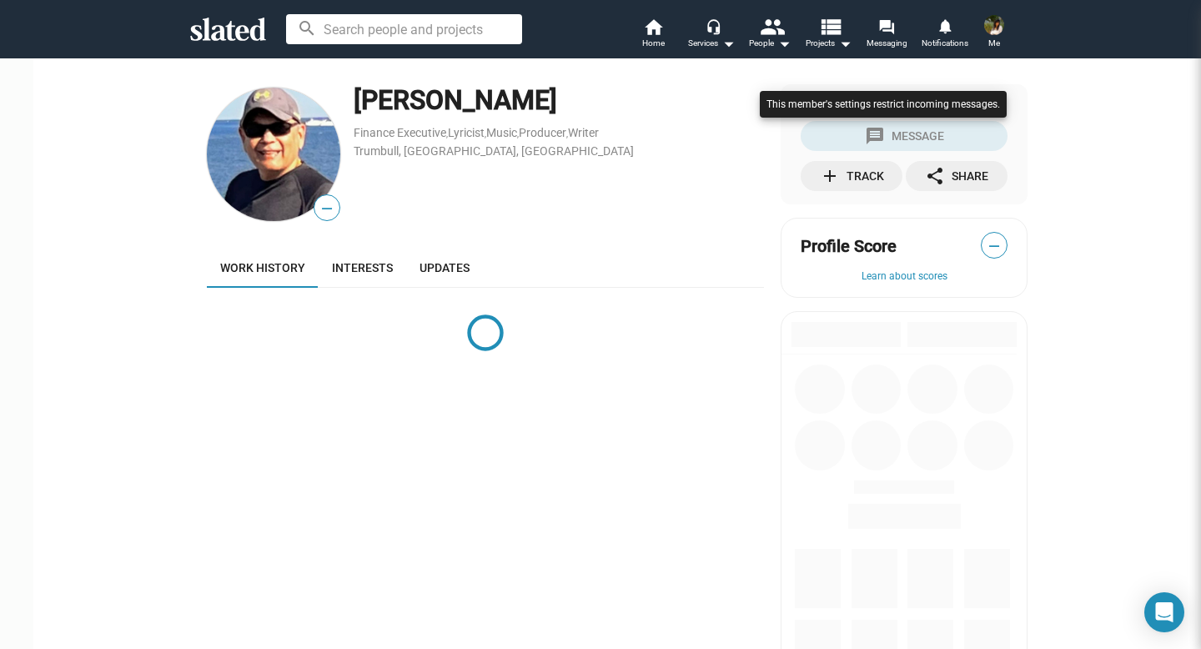
click at [846, 142] on div at bounding box center [883, 121] width 255 height 68
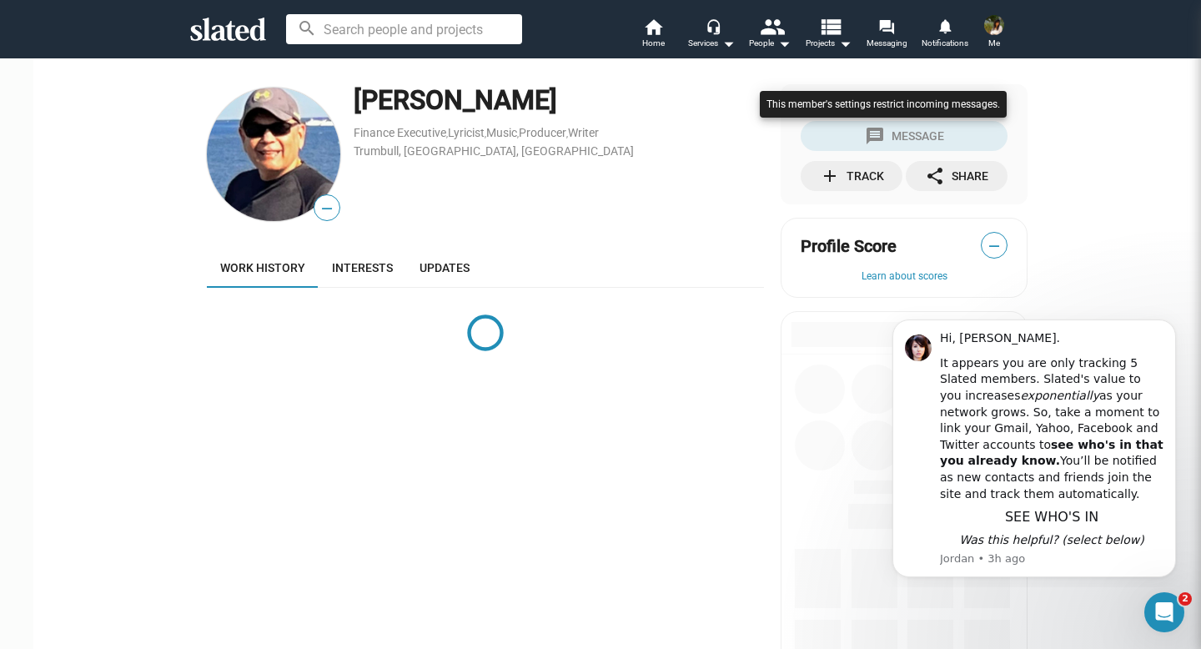
click at [846, 142] on div at bounding box center [883, 121] width 255 height 68
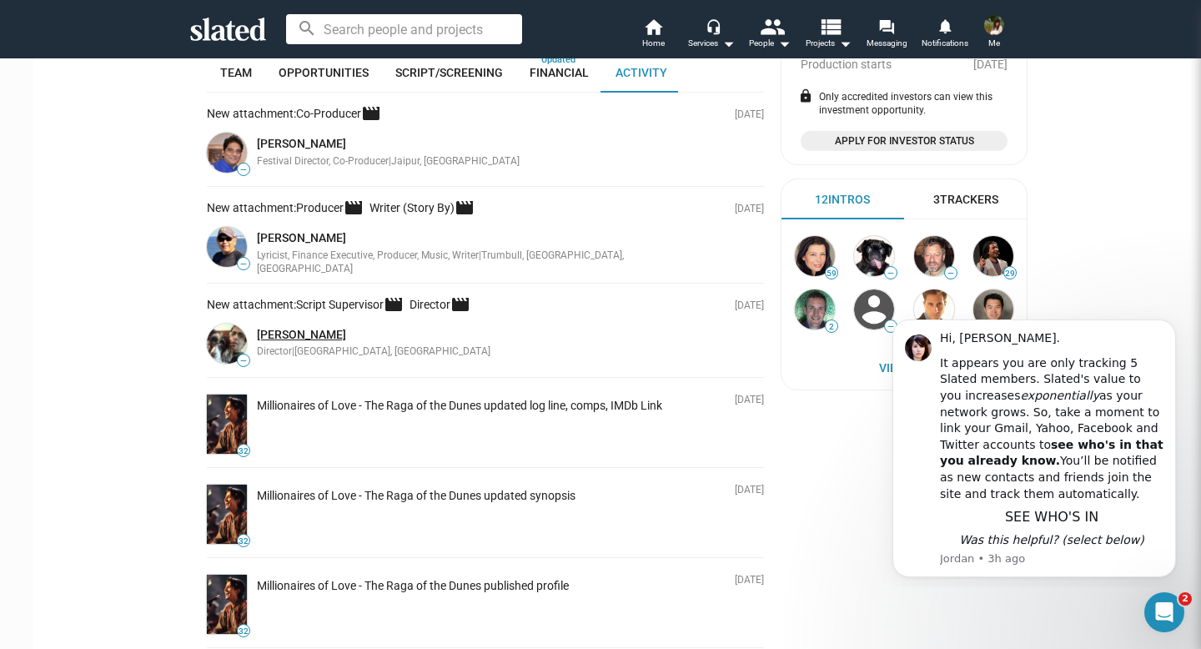
click at [295, 328] on link "[PERSON_NAME]" at bounding box center [301, 334] width 89 height 13
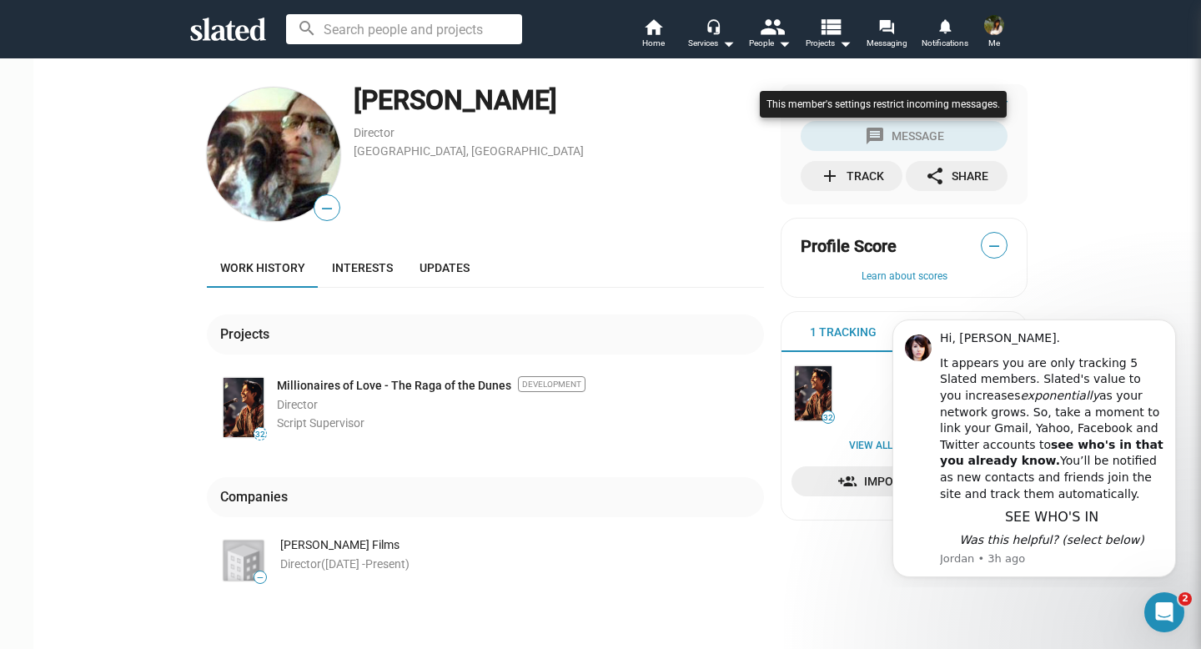
click at [881, 142] on div at bounding box center [883, 121] width 255 height 68
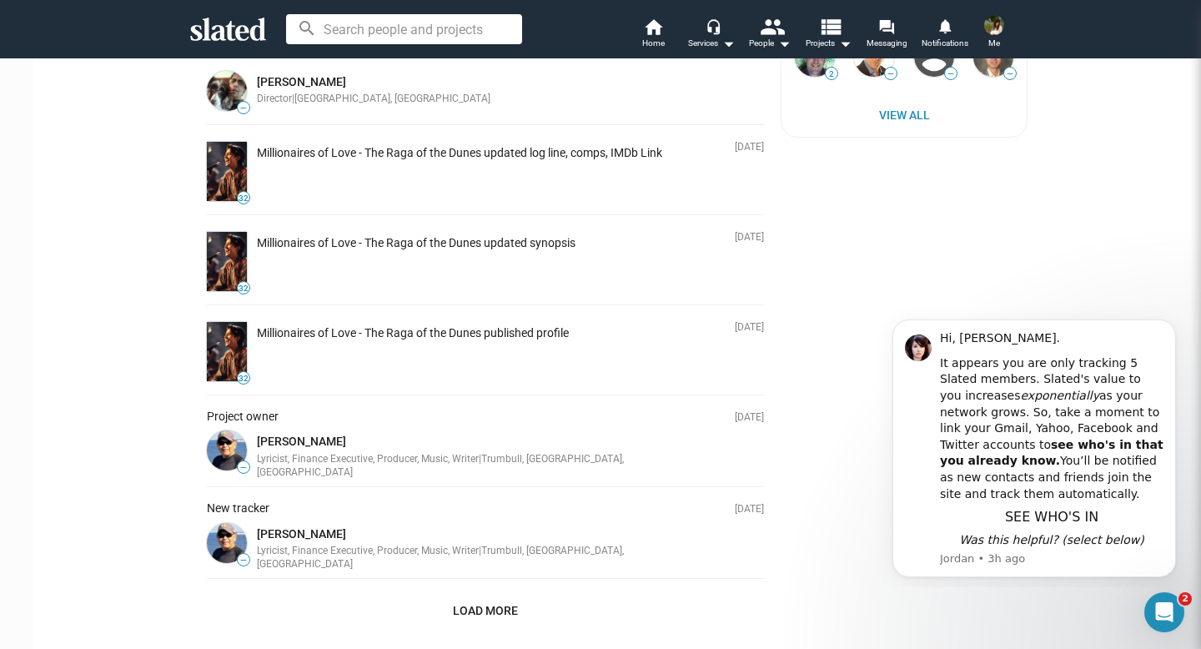
scroll to position [830, 0]
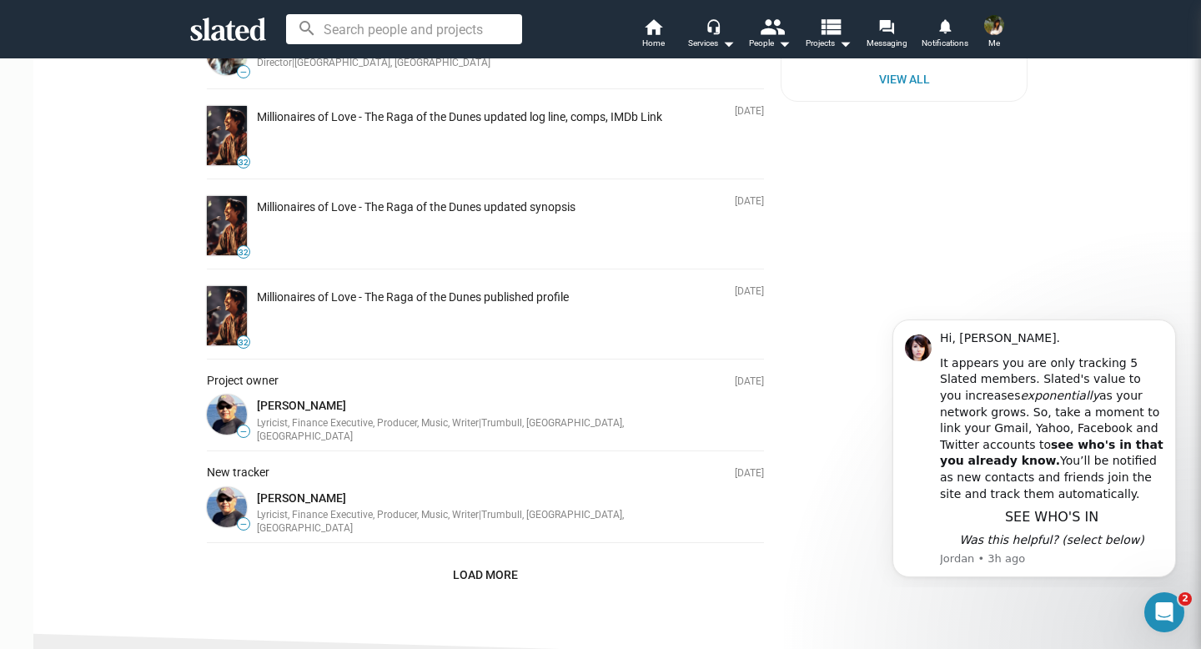
click at [238, 520] on span "—" at bounding box center [244, 524] width 12 height 9
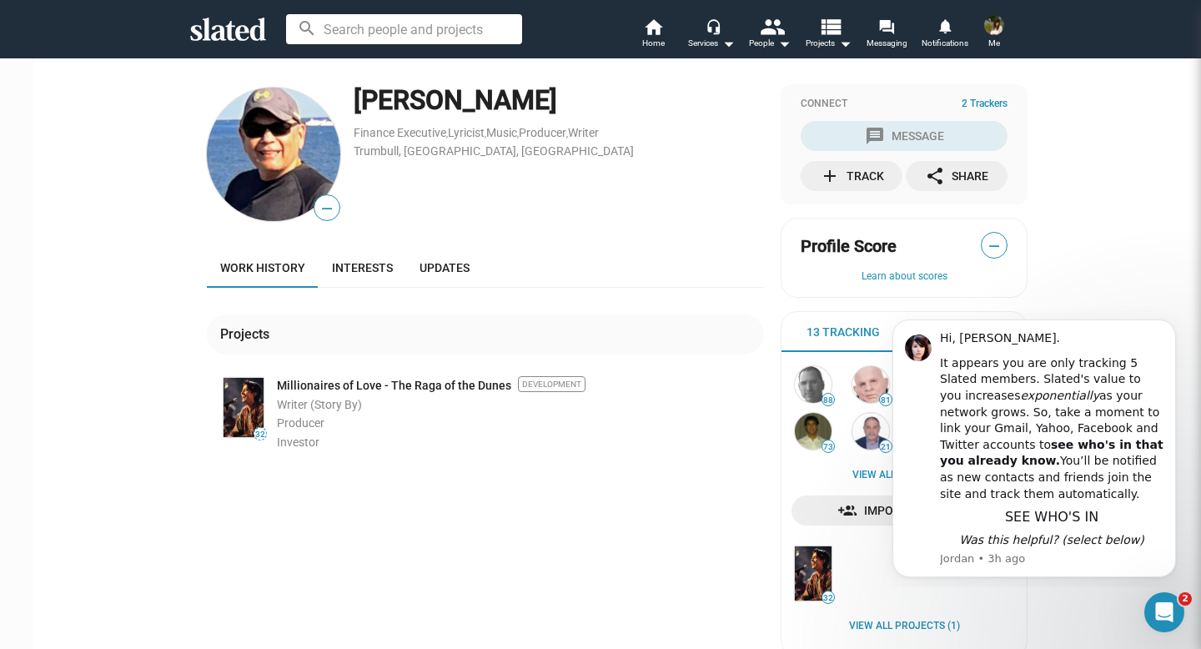
click at [985, 104] on span "2 Trackers" at bounding box center [985, 104] width 46 height 13
click at [997, 35] on span "Me" at bounding box center [994, 43] width 12 height 20
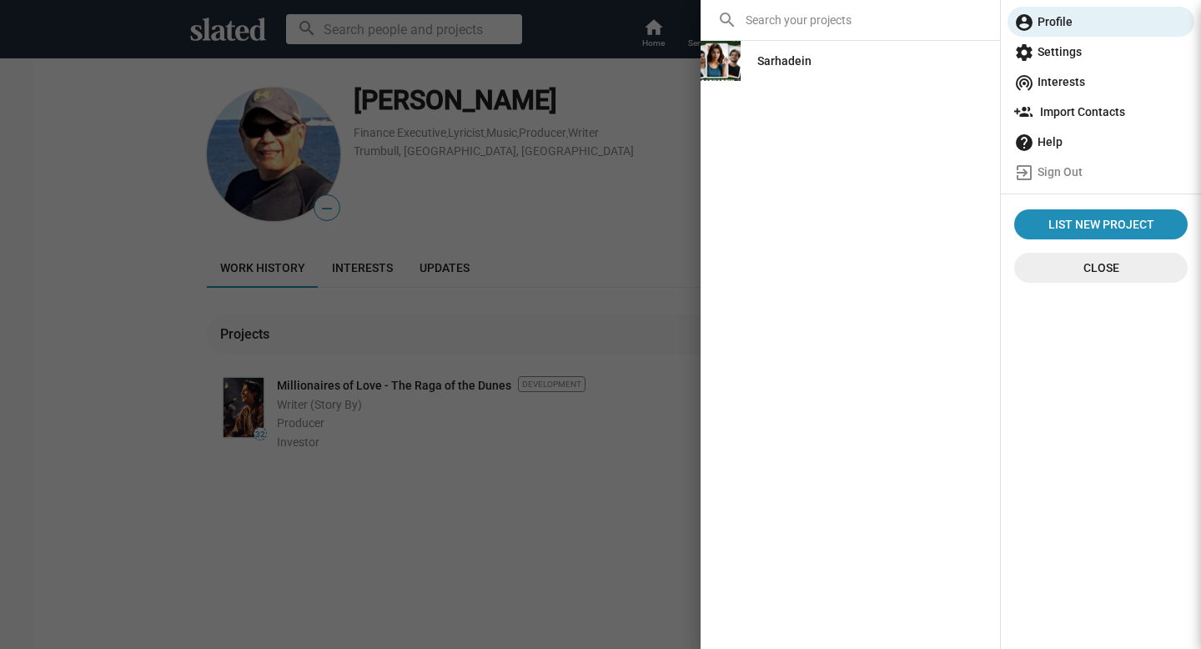
click at [457, 242] on div at bounding box center [600, 324] width 1201 height 649
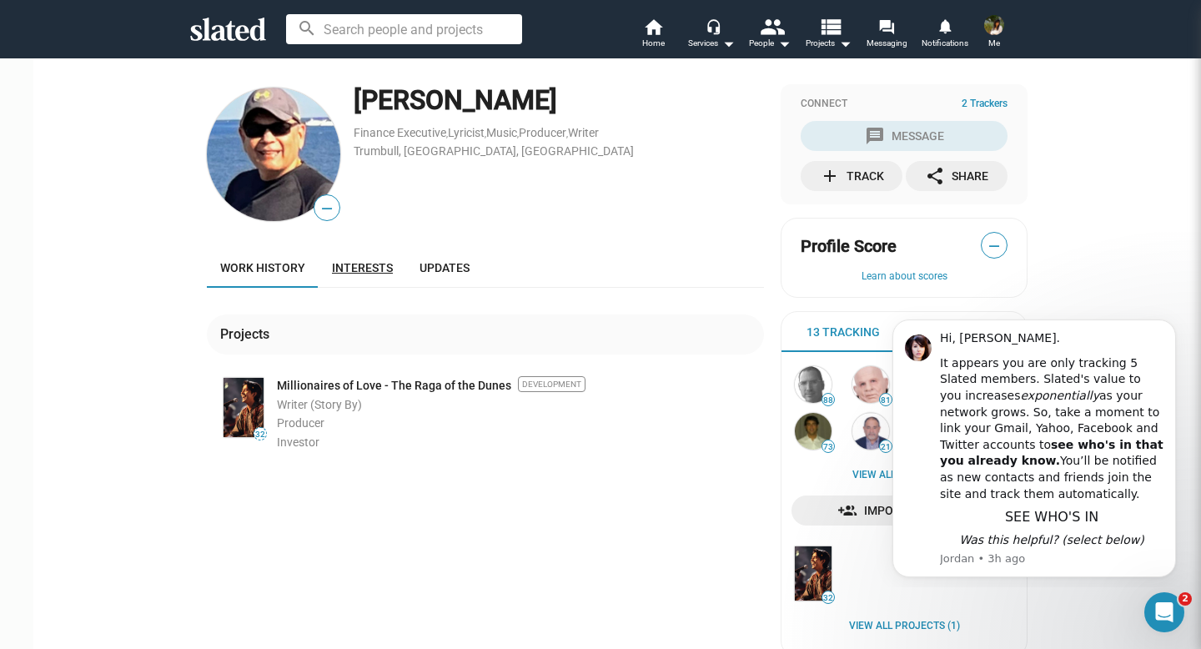
click at [370, 265] on span "Interests" at bounding box center [362, 267] width 61 height 13
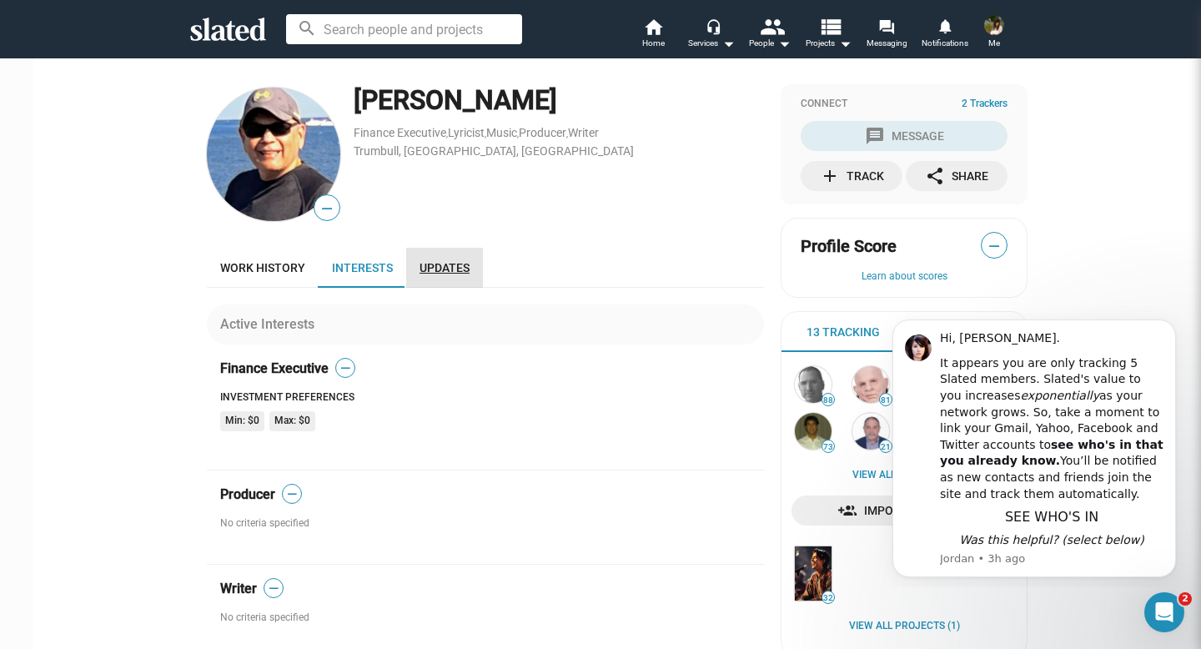
click at [419, 269] on span "Updates" at bounding box center [444, 267] width 50 height 13
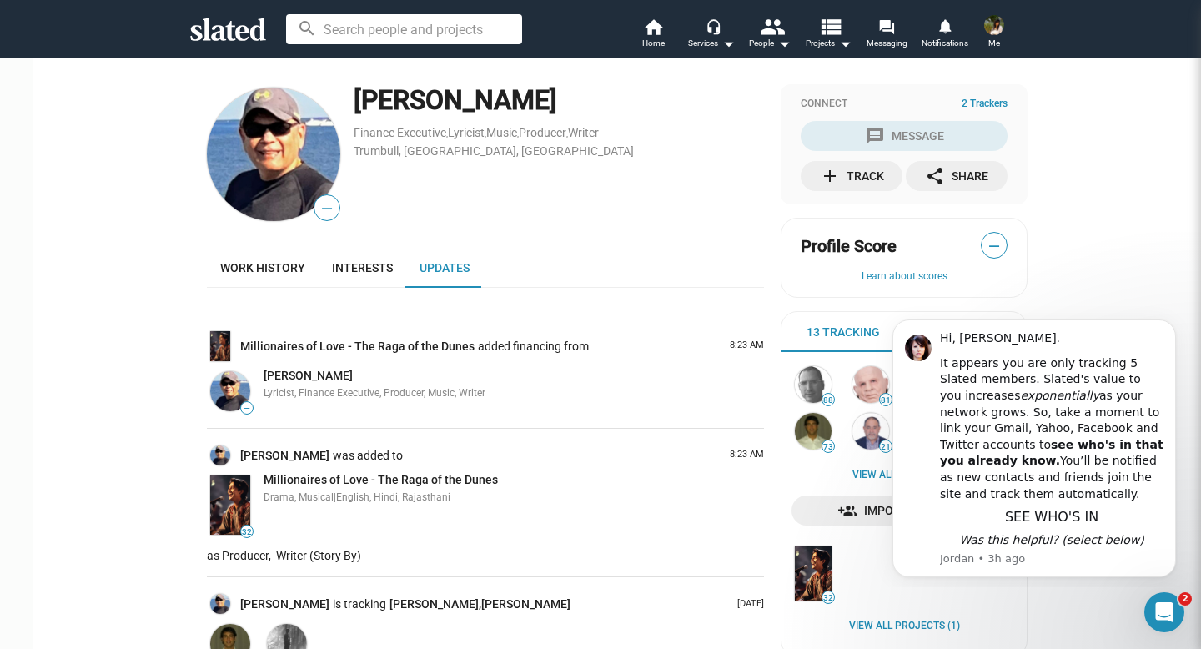
click at [820, 176] on mat-icon "add" at bounding box center [830, 176] width 20 height 20
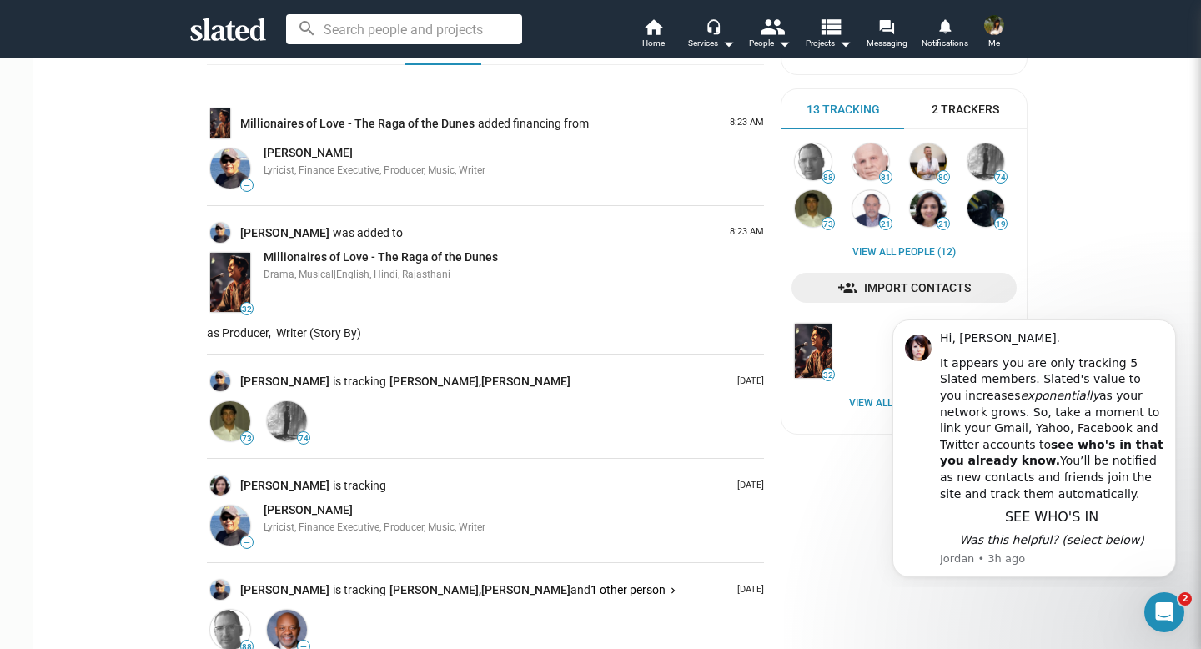
scroll to position [227, 0]
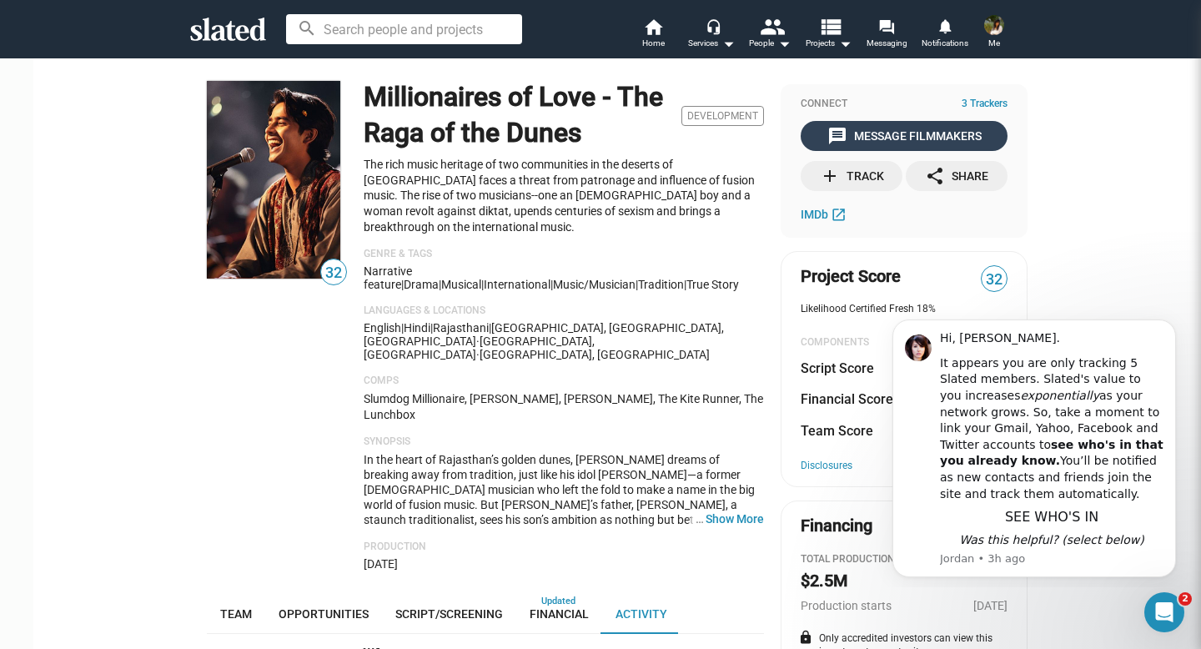
click at [886, 134] on div "message Message Filmmakers" at bounding box center [904, 136] width 154 height 30
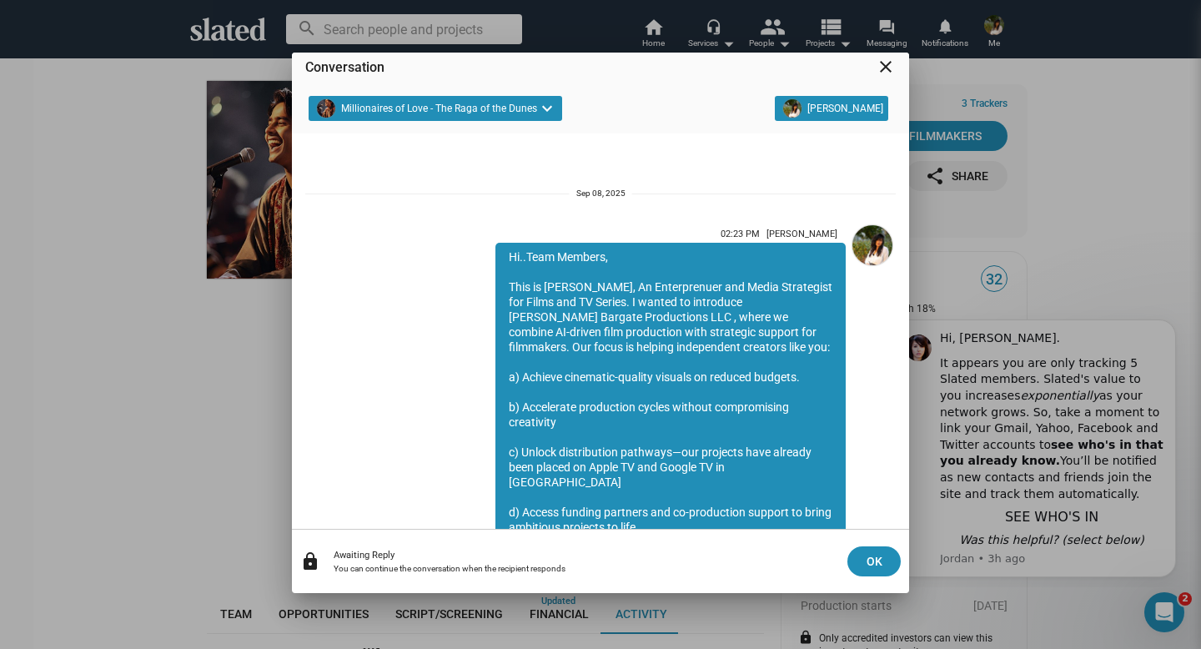
click at [885, 63] on mat-icon "close" at bounding box center [886, 67] width 20 height 20
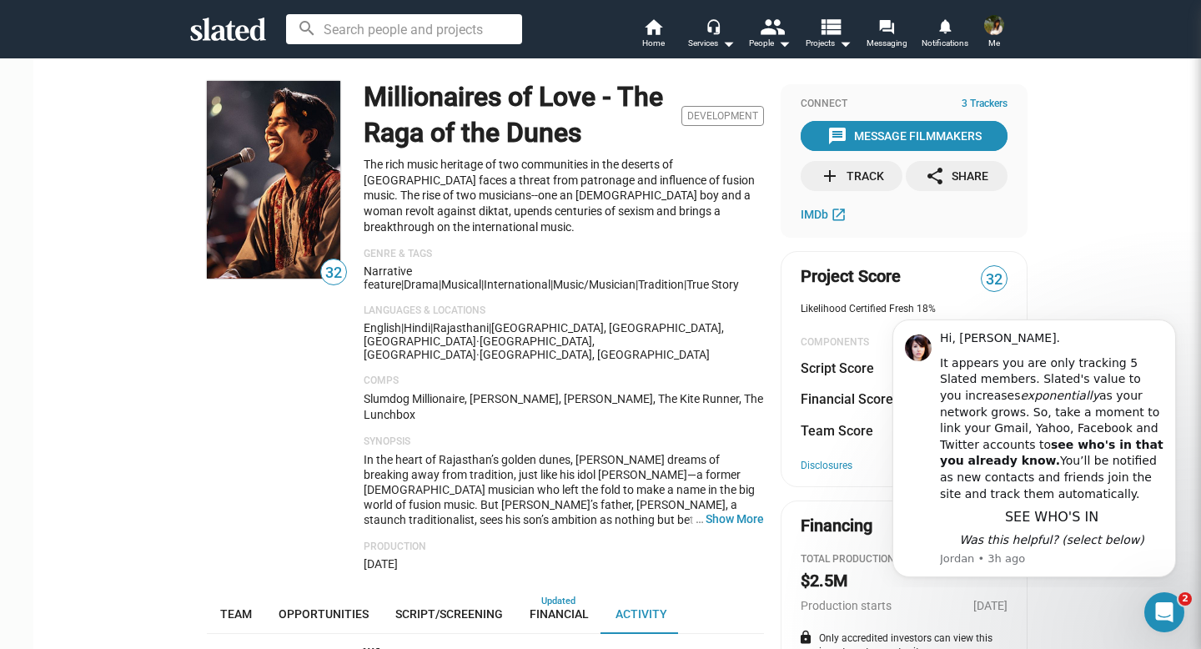
scroll to position [212, 0]
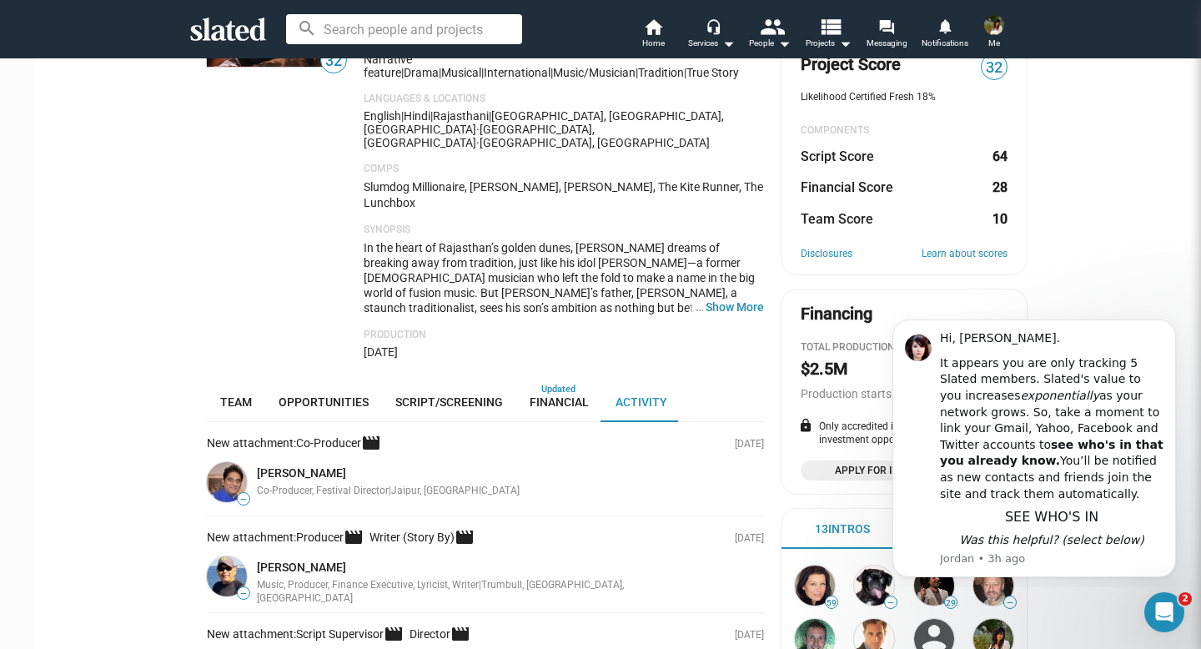
drag, startPoint x: 239, startPoint y: 425, endPoint x: 339, endPoint y: 431, distance: 101.1
click at [339, 459] on div "Somendra Harsh Co-Producer, Festival Director | Jaipur, India" at bounding box center [471, 478] width 443 height 39
copy link "Somendra Harsh"
click at [899, 25] on link "forum Messaging" at bounding box center [886, 35] width 58 height 37
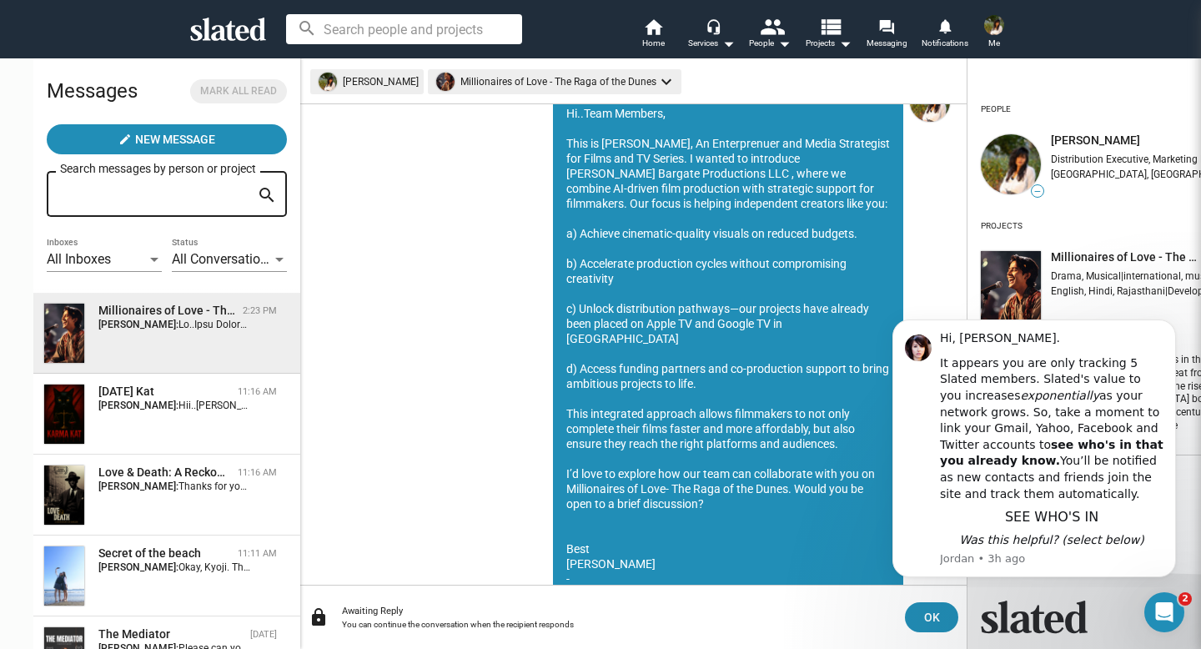
scroll to position [73, 0]
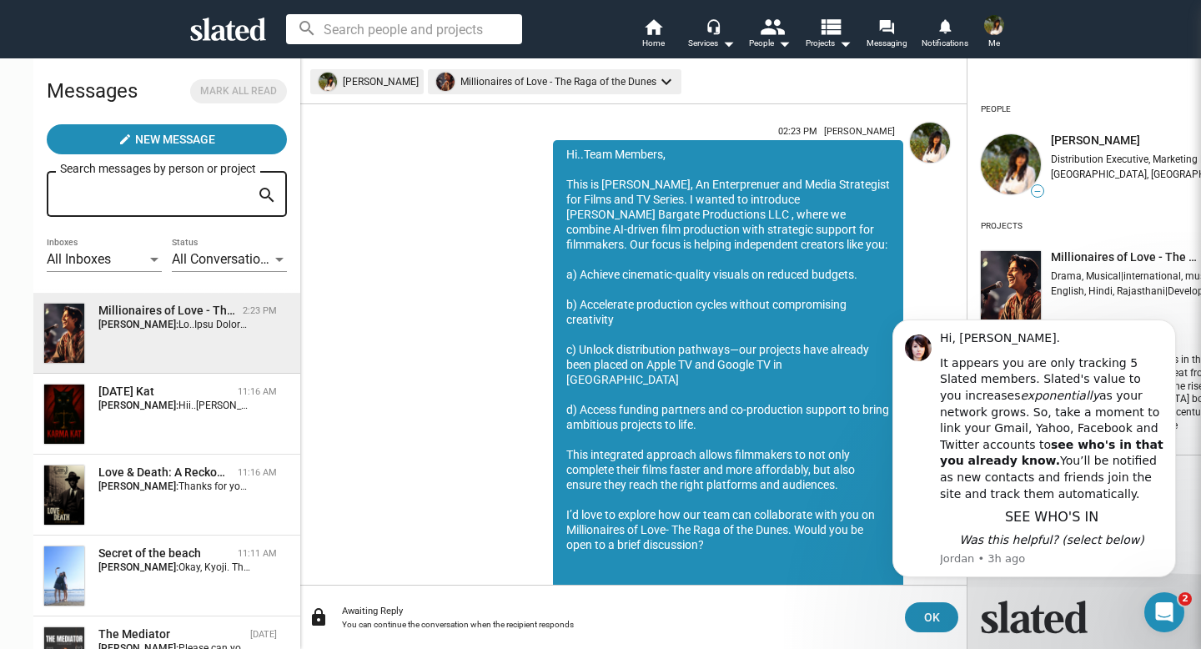
click at [553, 154] on div "Hi..Team Members, This is Esha Bargate, An Enterprenuer and Media Strategist fo…" at bounding box center [728, 439] width 350 height 599
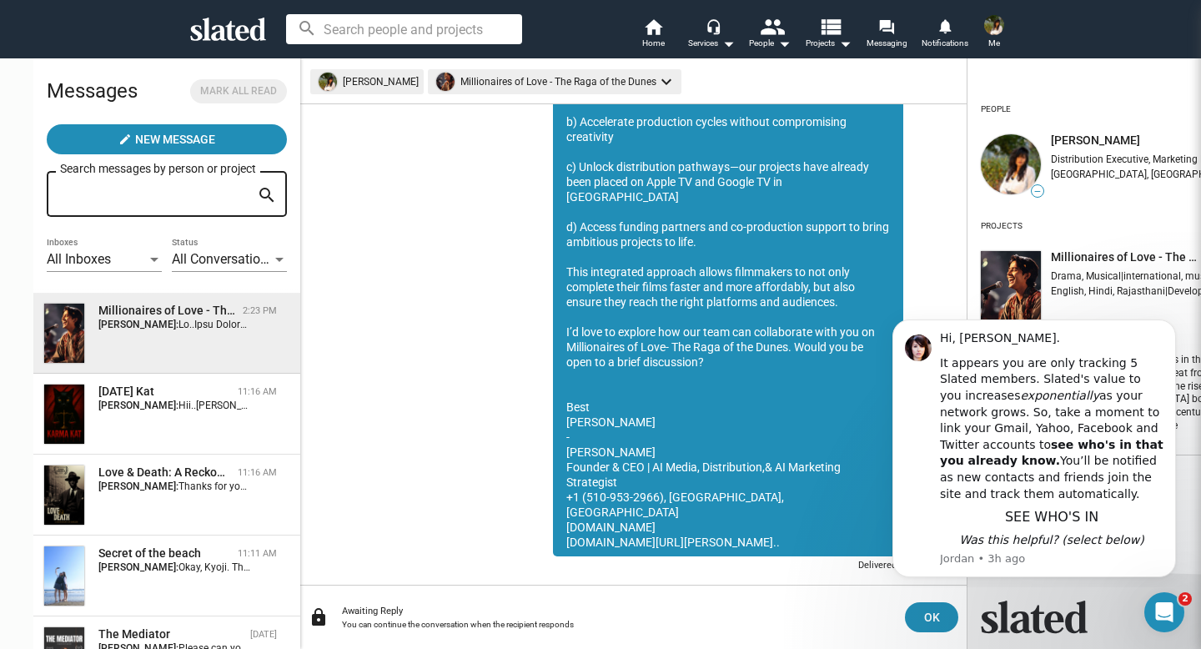
drag, startPoint x: 534, startPoint y: 186, endPoint x: 758, endPoint y: 520, distance: 402.7
click at [758, 520] on div "Hi..Team Members, This is Esha Bargate, An Enterprenuer and Media Strategist fo…" at bounding box center [728, 256] width 350 height 599
copy div "This is Esha Bargate, An Enterprenuer and Media Strategist for Films and TV Ser…"
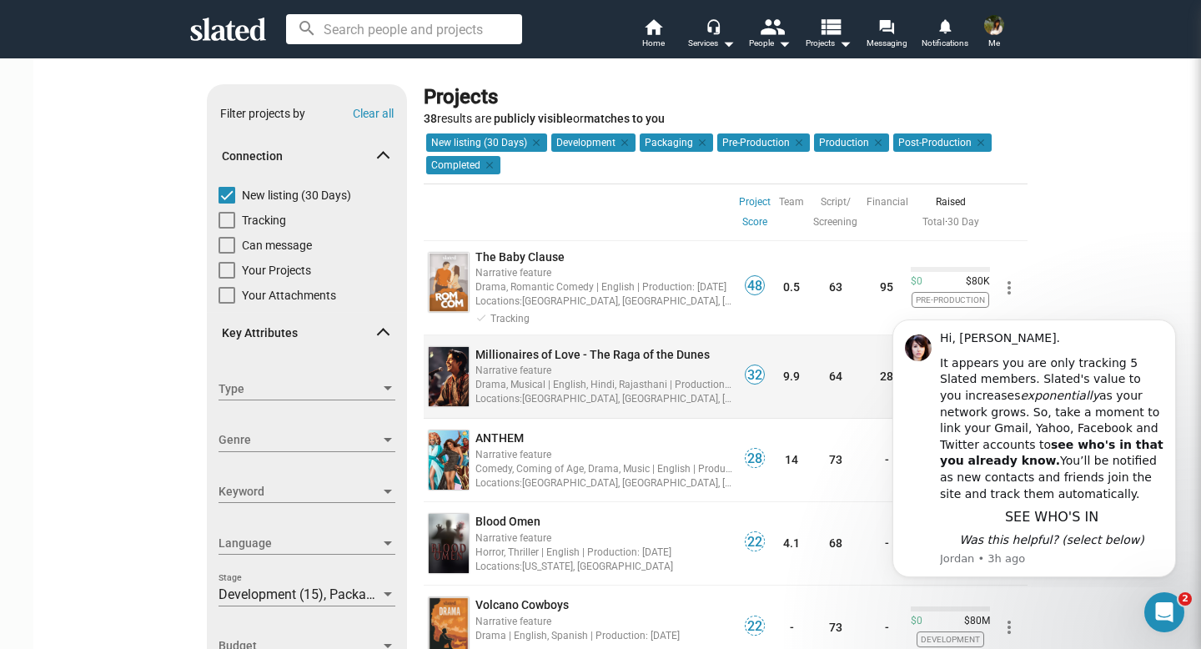
click at [530, 353] on span "Millionaires of Love - The Raga of the Dunes" at bounding box center [592, 354] width 234 height 13
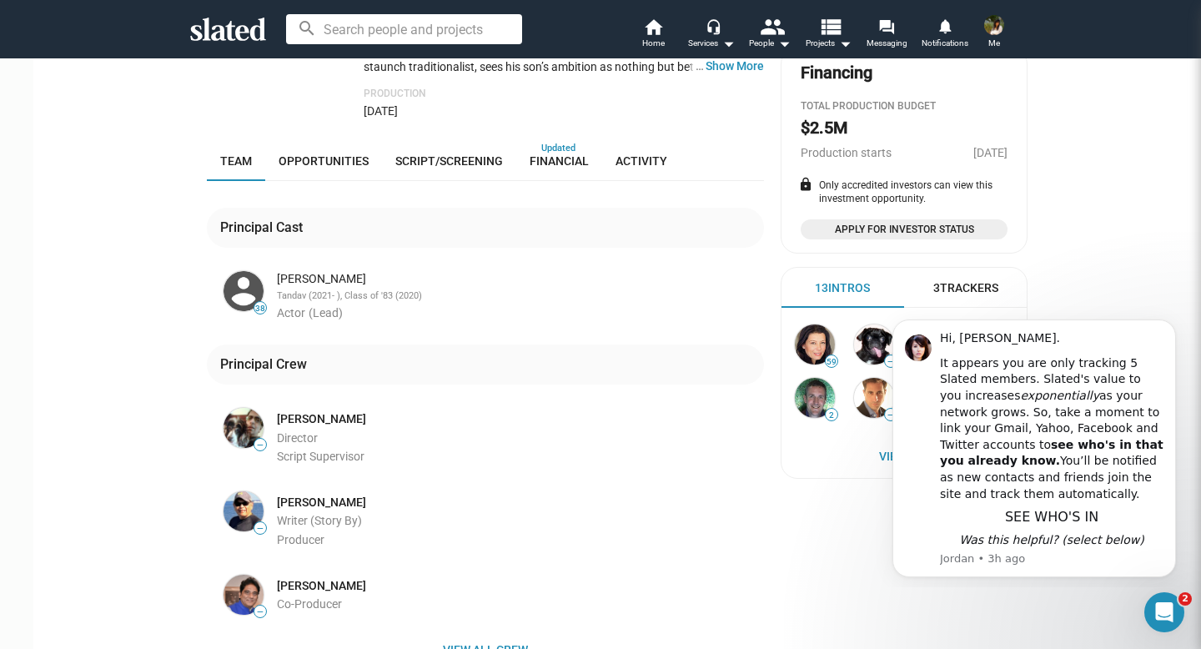
scroll to position [525, 0]
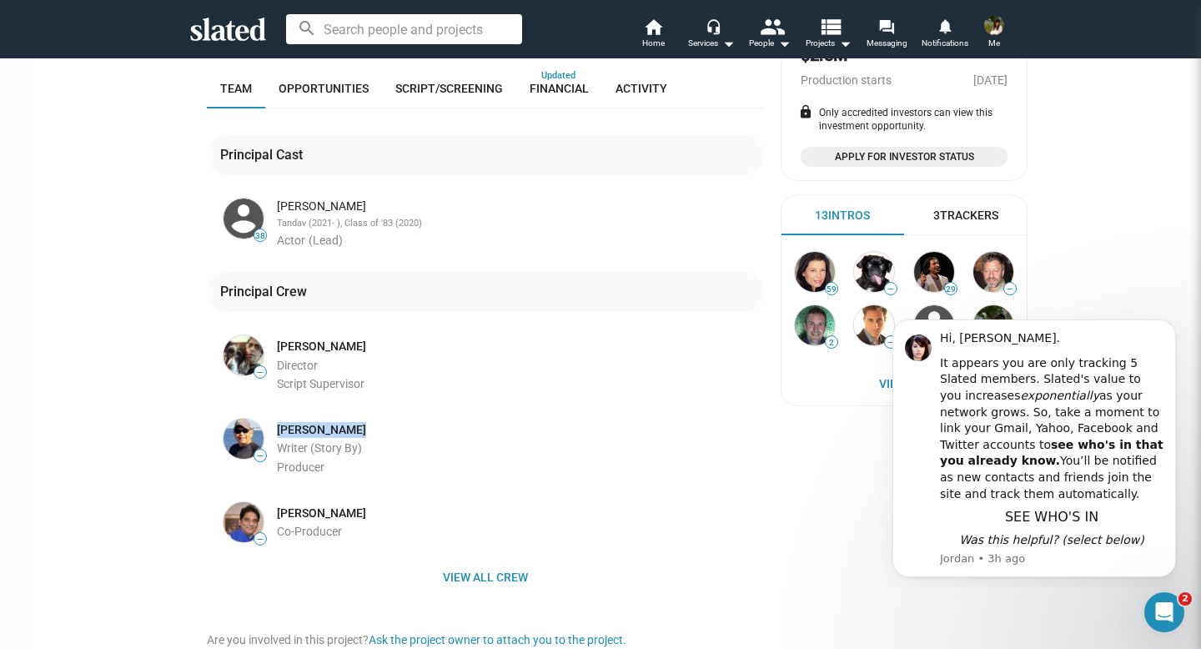
drag, startPoint x: 254, startPoint y: 384, endPoint x: 358, endPoint y: 384, distance: 103.4
click at [358, 415] on div "[PERSON_NAME] Writer (Story By) Producer" at bounding box center [515, 445] width 497 height 60
copy link "[PERSON_NAME]"
click at [228, 419] on img at bounding box center [243, 439] width 40 height 40
click at [285, 422] on link "[PERSON_NAME]" at bounding box center [321, 430] width 89 height 16
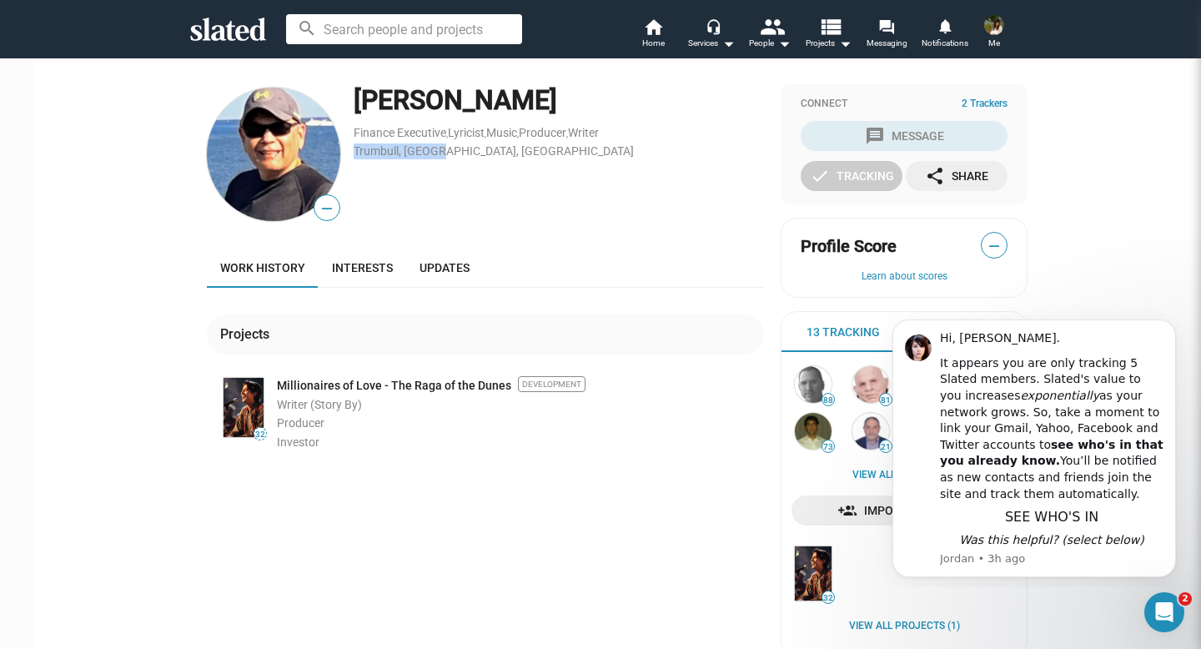
drag, startPoint x: 334, startPoint y: 151, endPoint x: 435, endPoint y: 154, distance: 101.8
click at [435, 154] on div "— [PERSON_NAME] Finance Executive , Lyricist , Music , Producer , Writer [PERSO…" at bounding box center [485, 154] width 557 height 140
copy link "Trumbull, [GEOGRAPHIC_DATA], [GEOGRAPHIC_DATA]"
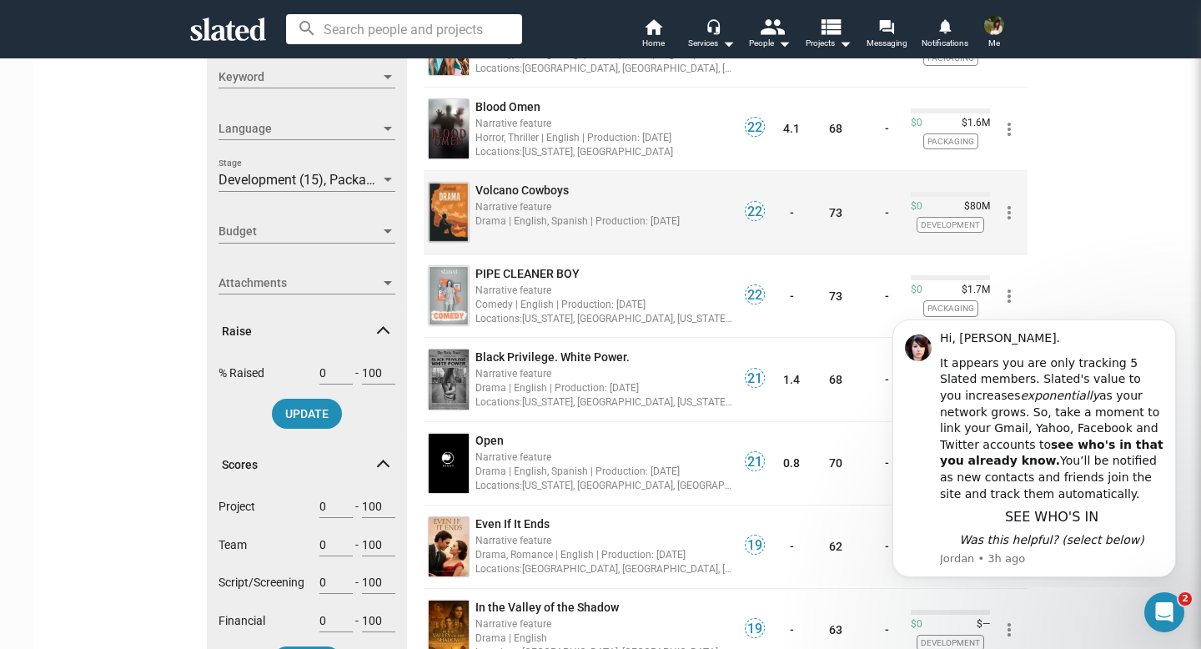
scroll to position [575, 0]
